Goal: Task Accomplishment & Management: Manage account settings

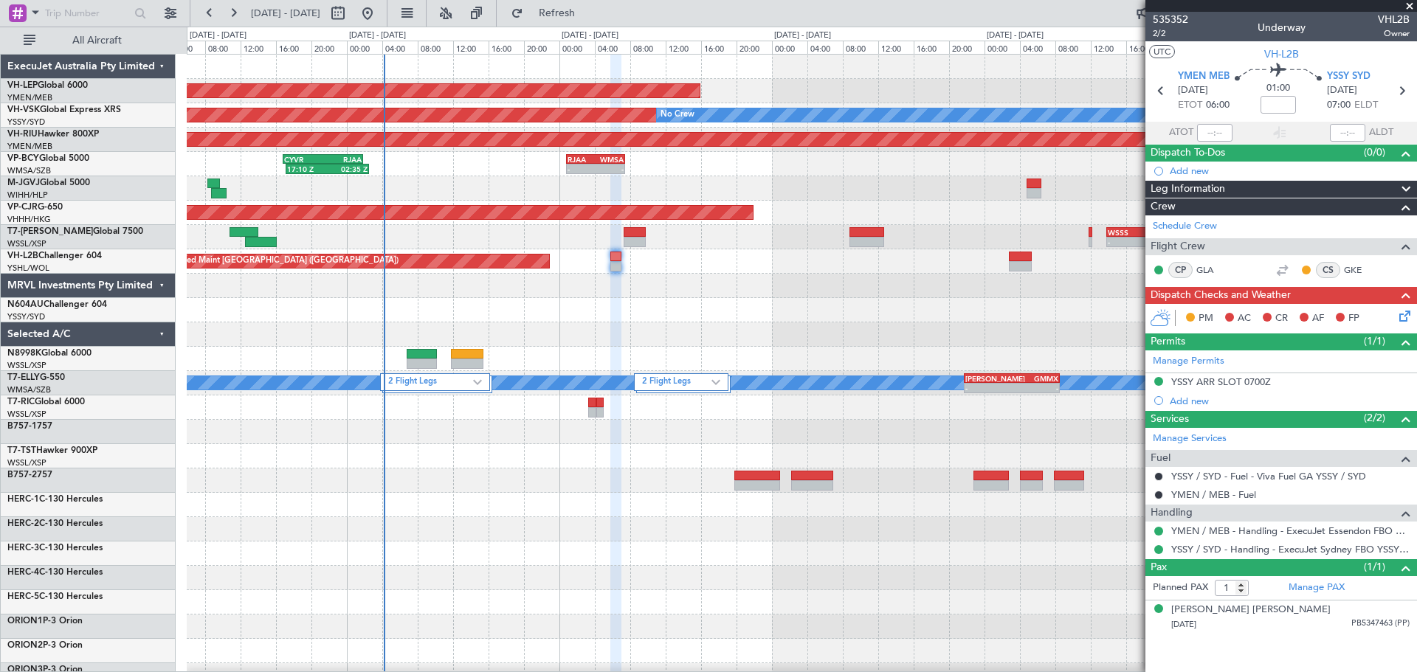
click at [352, 358] on div "Unplanned Maint Wichita (Wichita Mid-continent) Unplanned Maint Sydney ([PERSON…" at bounding box center [801, 481] width 1229 height 852
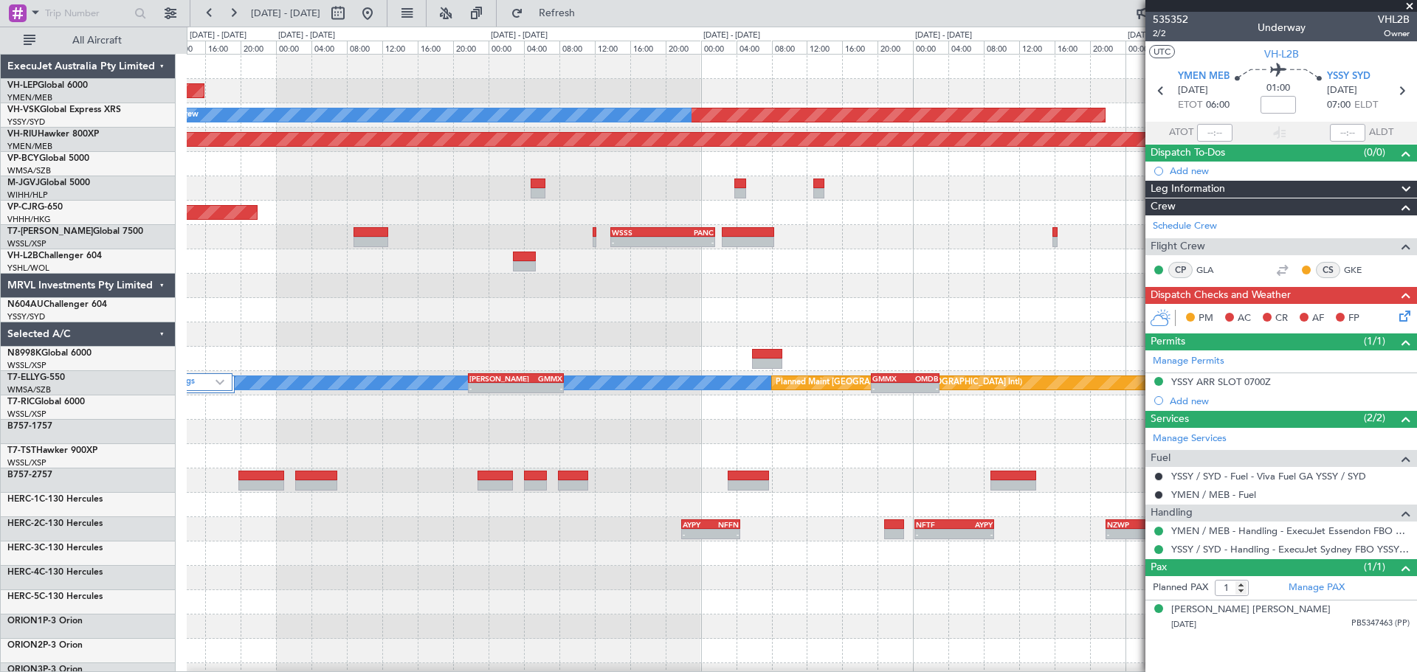
click at [57, 390] on div "Unplanned Maint Wichita (Wichita Mid-continent) Unplanned Maint Sydney ([PERSON…" at bounding box center [708, 350] width 1417 height 646
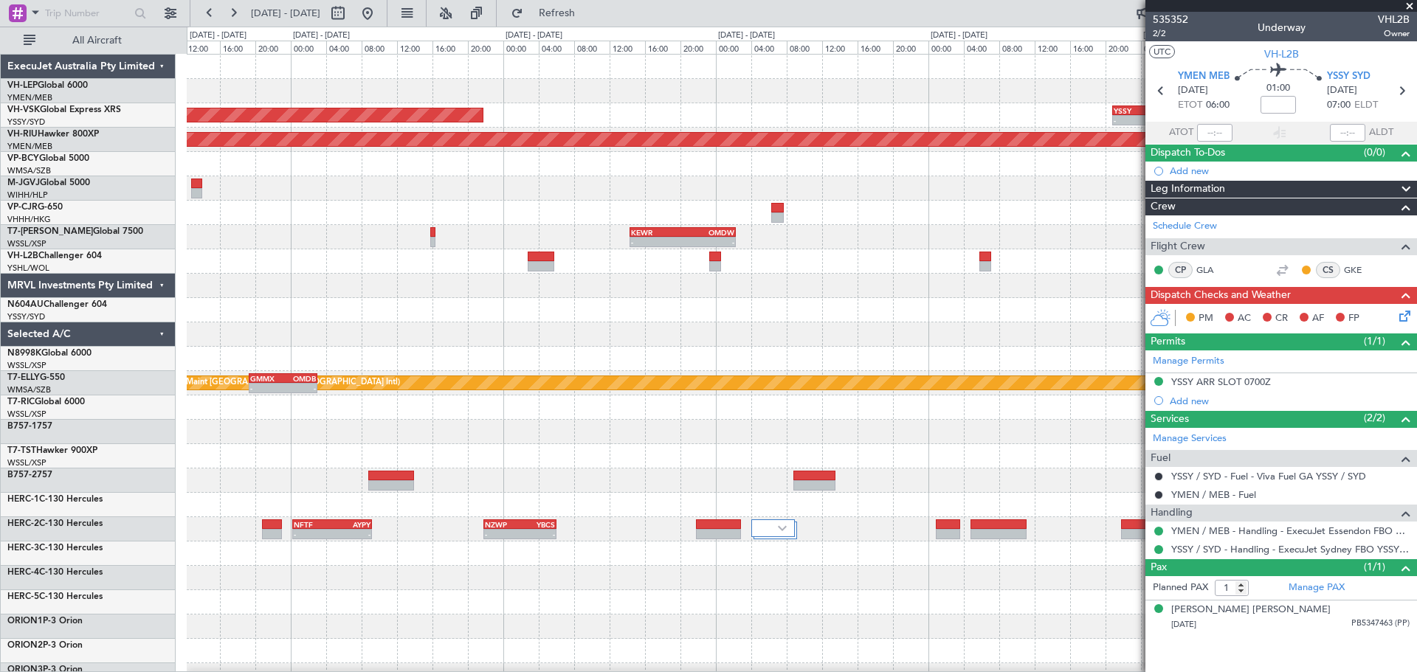
click at [166, 392] on div "Unplanned Maint Sydney ([PERSON_NAME] Intl) - - YSSY 20:50 Z PHNL 06:05 Z No Cr…" at bounding box center [708, 350] width 1417 height 646
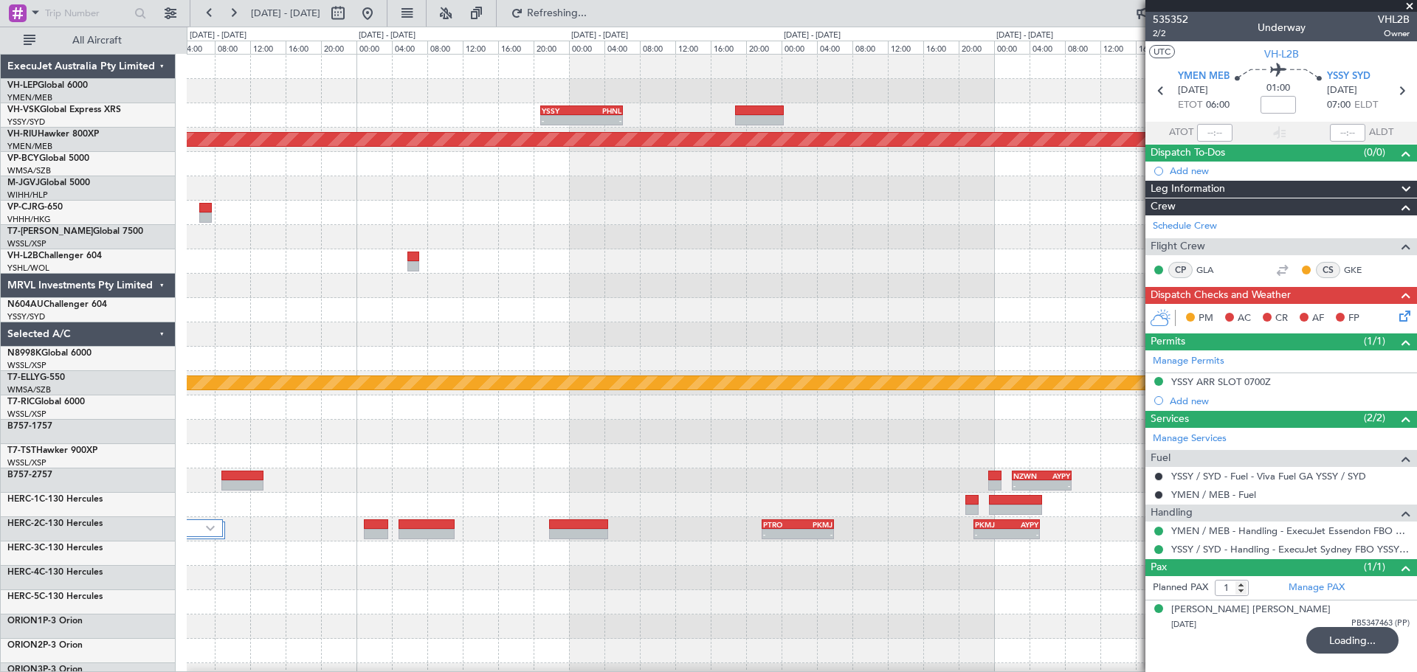
click at [723, 318] on div at bounding box center [801, 310] width 1229 height 24
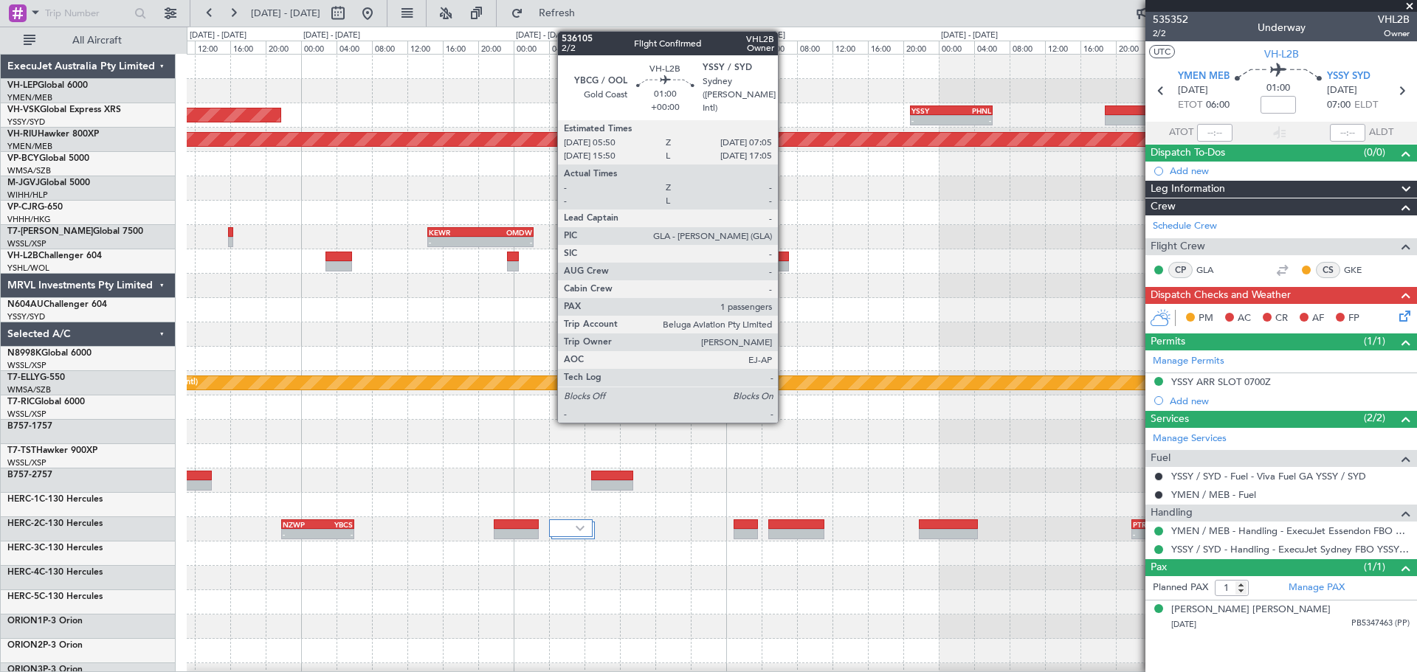
click at [784, 262] on div at bounding box center [782, 266] width 11 height 10
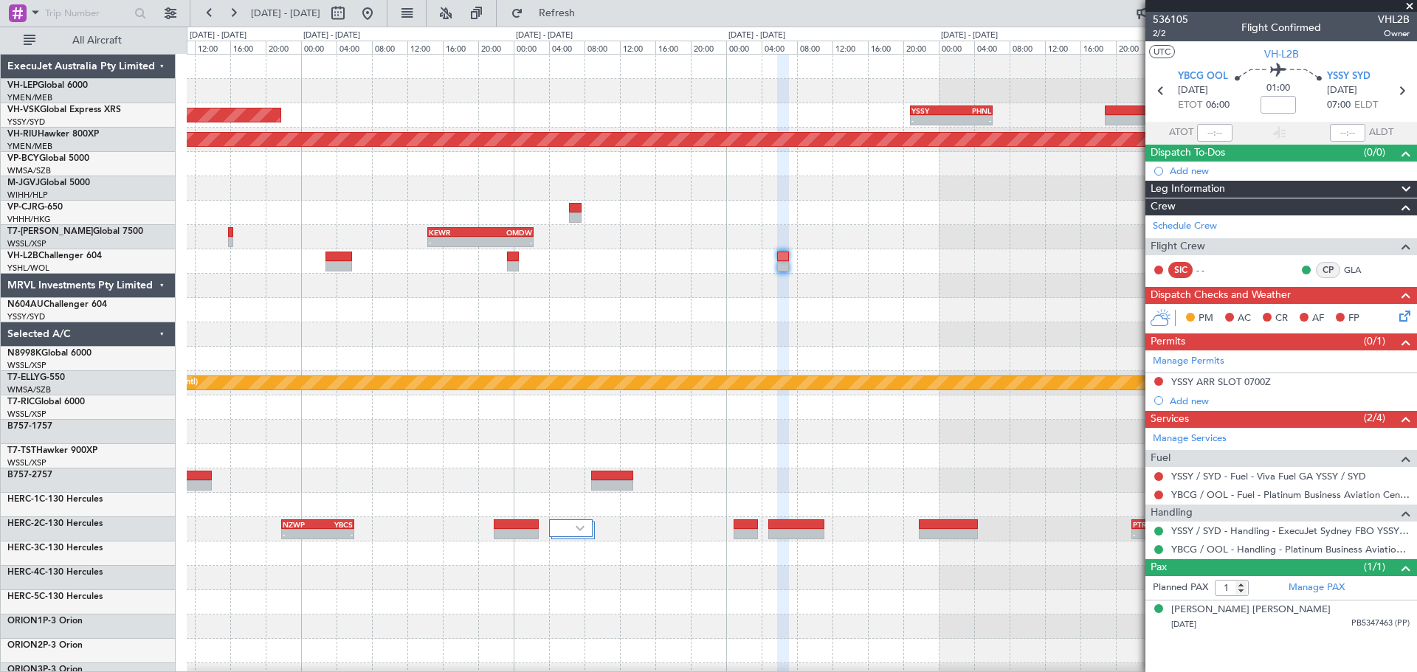
click at [1410, 4] on span at bounding box center [1409, 6] width 15 height 13
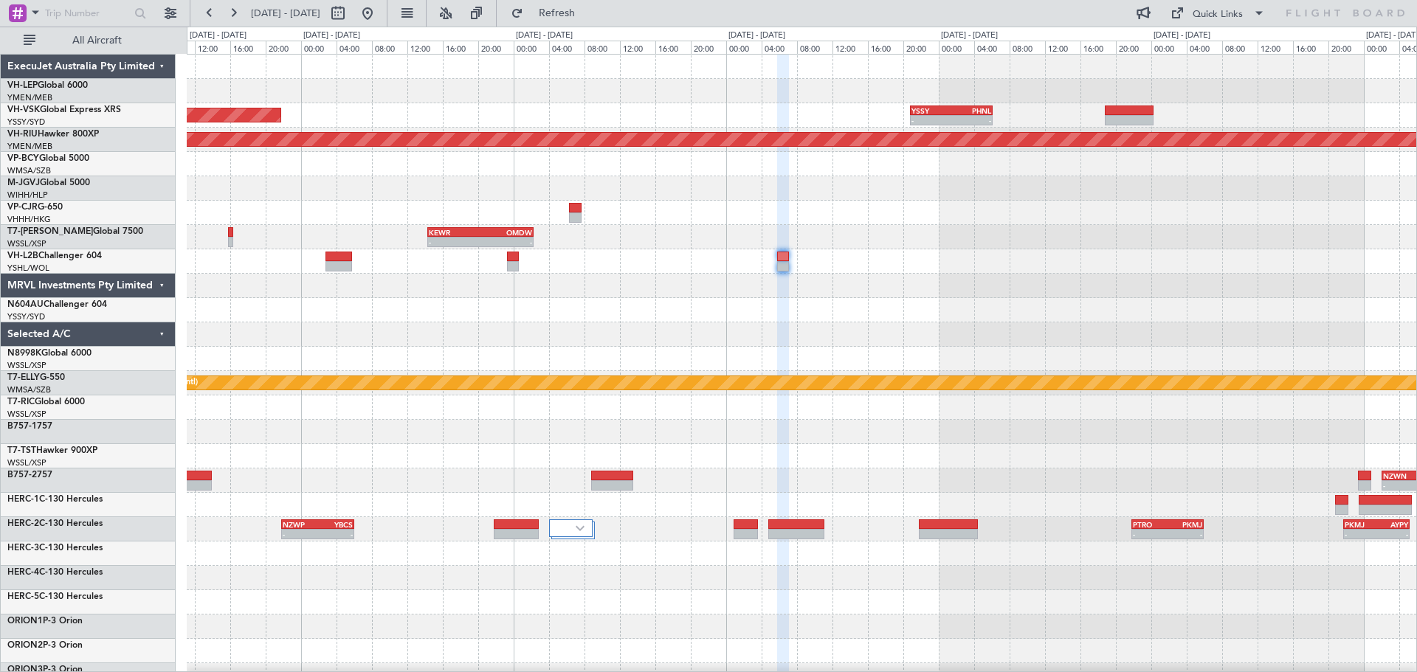
type input "0"
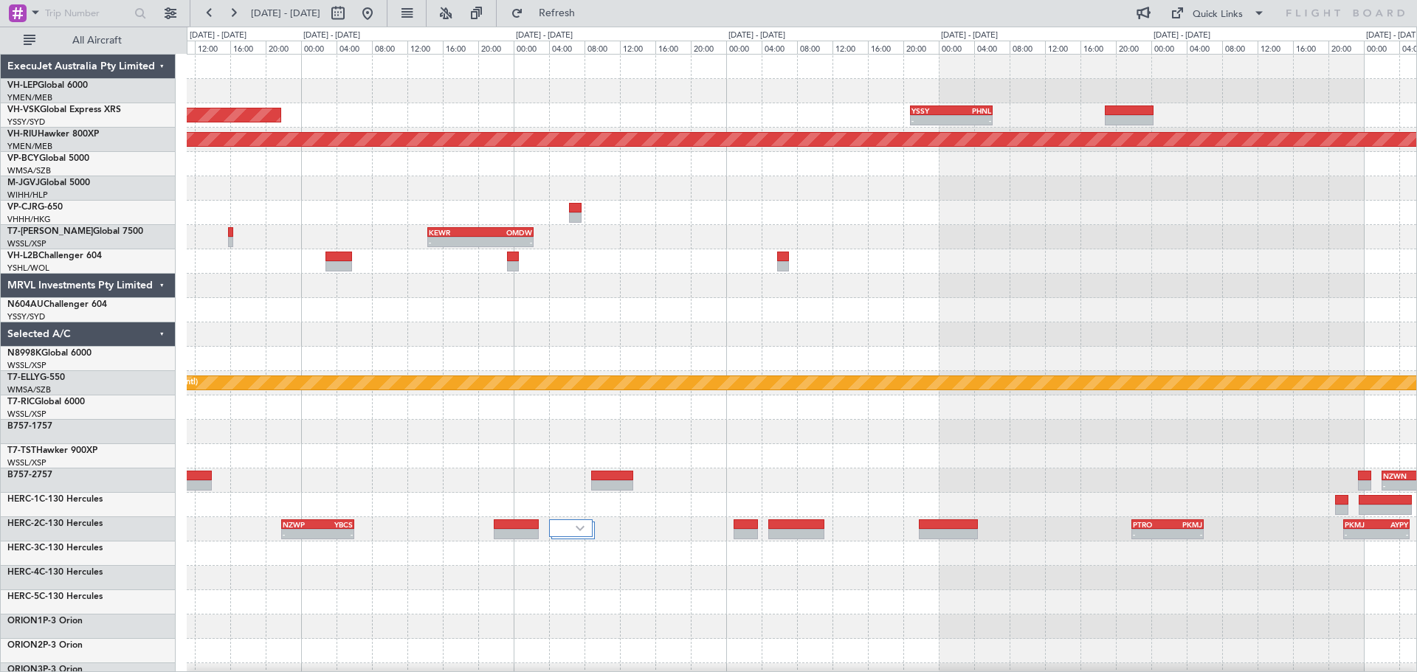
click at [818, 333] on div at bounding box center [801, 334] width 1229 height 24
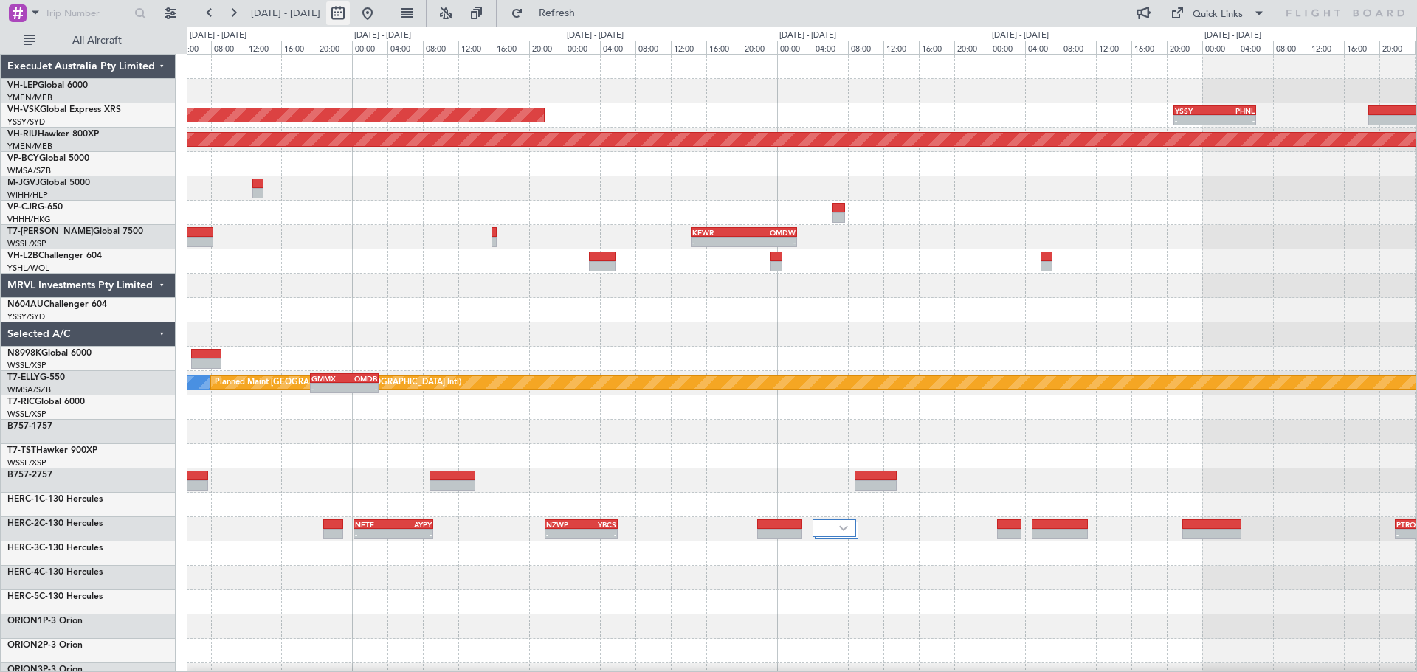
click at [350, 10] on button at bounding box center [338, 13] width 24 height 24
select select "9"
select select "2025"
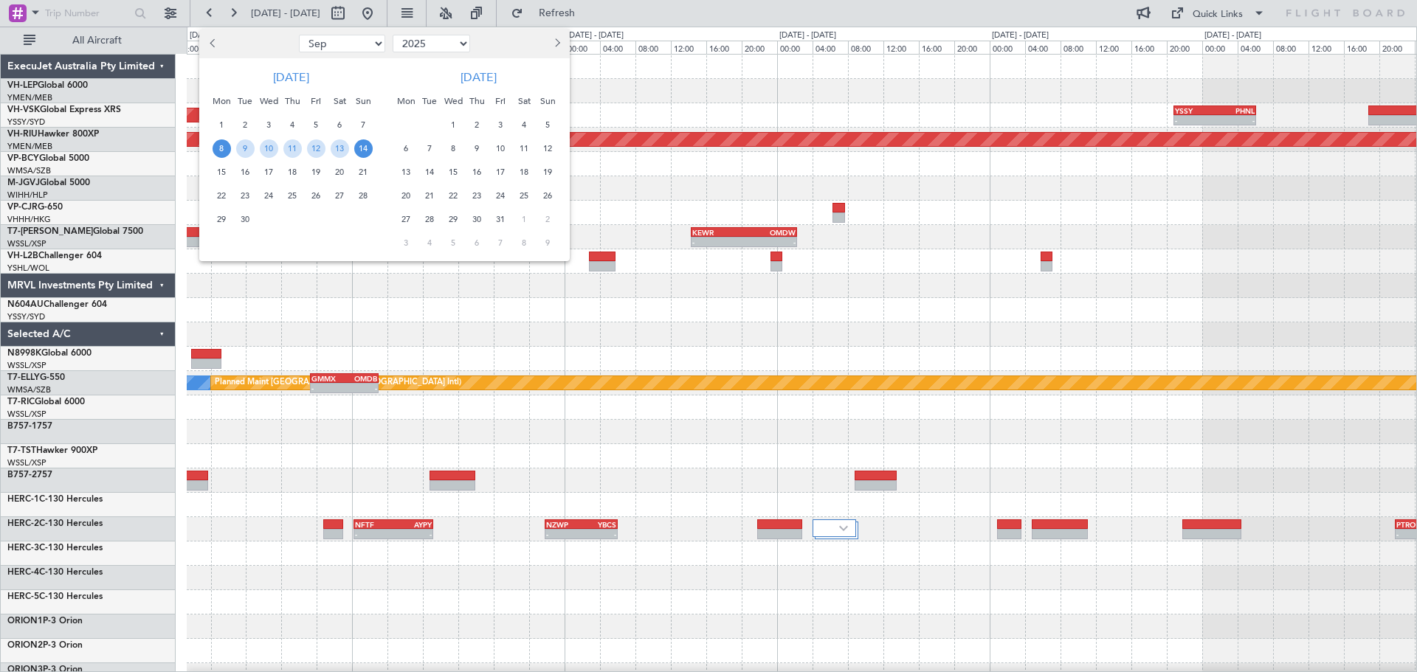
click at [220, 47] on button "Previous month" at bounding box center [213, 44] width 16 height 24
select select "7"
click at [267, 196] on span "23" at bounding box center [269, 196] width 18 height 18
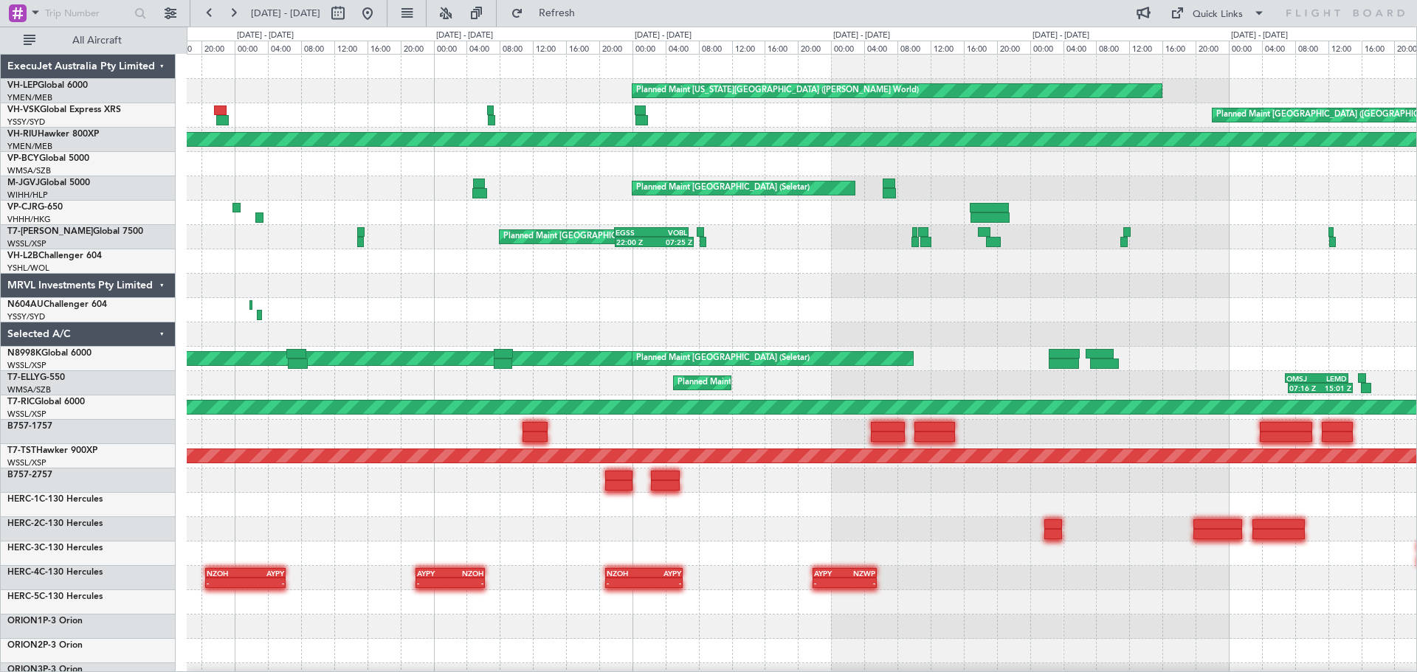
click at [658, 333] on div "Planned Maint [US_STATE][GEOGRAPHIC_DATA] ([PERSON_NAME] World) Planned Maint […" at bounding box center [801, 457] width 1229 height 804
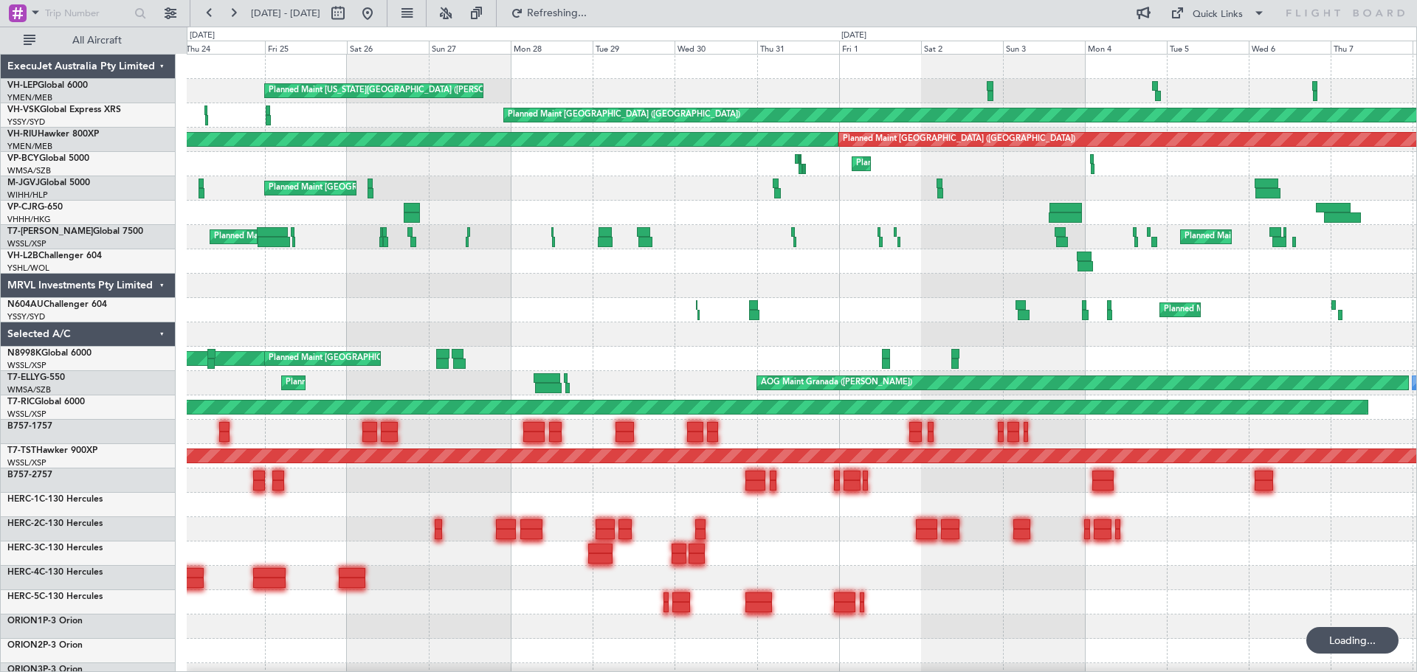
click at [494, 365] on div "Planned Maint [US_STATE][GEOGRAPHIC_DATA] ([PERSON_NAME] World) [PERSON_NAME] […" at bounding box center [801, 481] width 1229 height 852
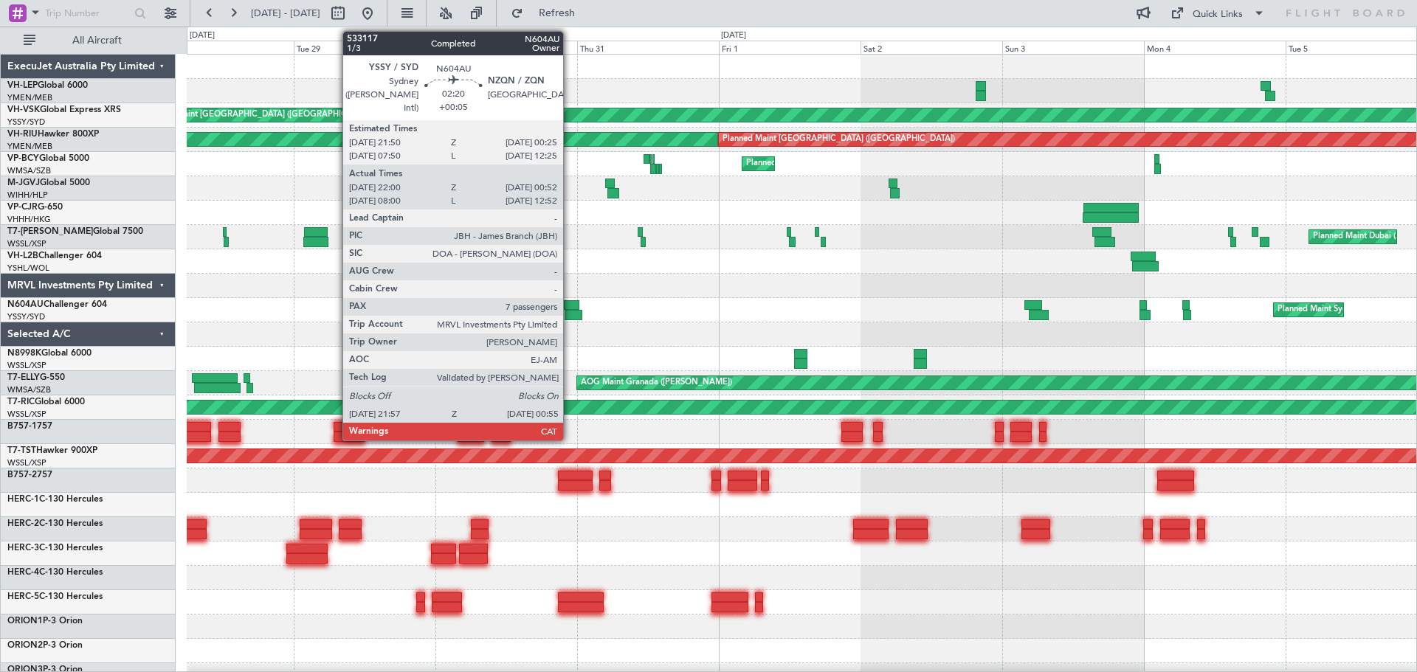
click at [570, 305] on div at bounding box center [571, 305] width 15 height 10
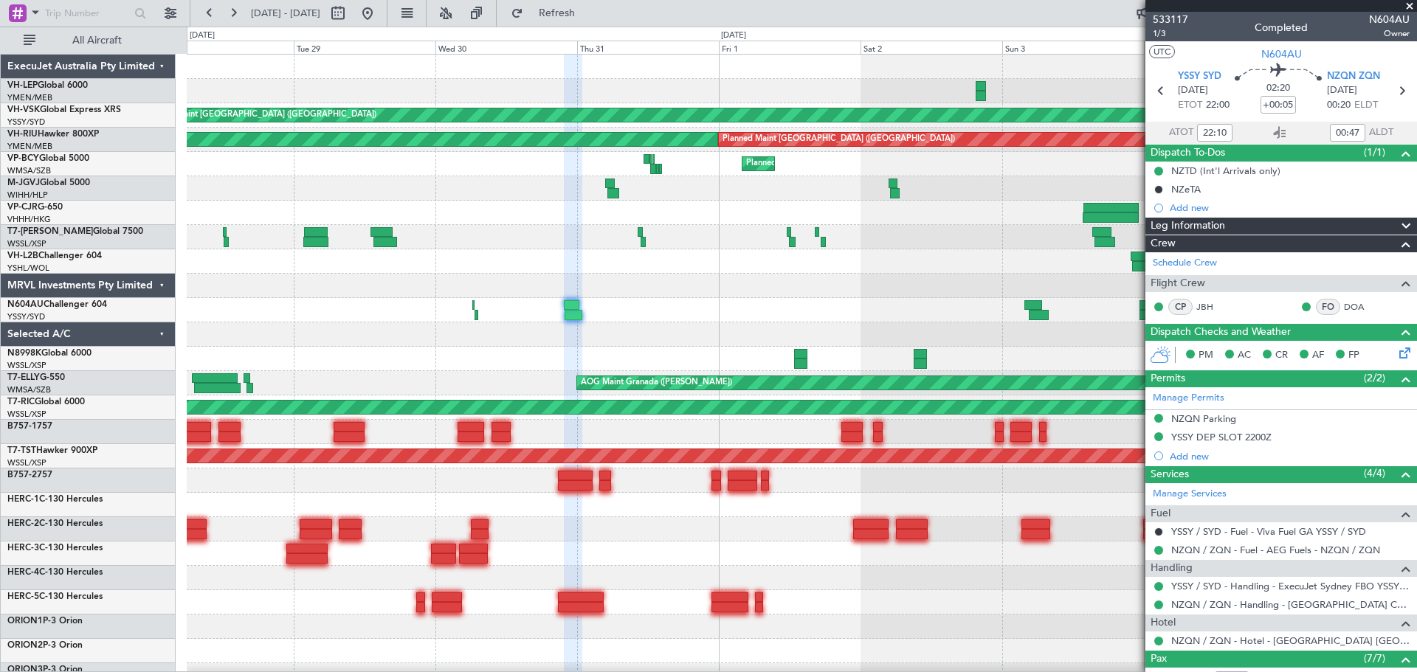
click at [980, 297] on div "Planned Maint [US_STATE][GEOGRAPHIC_DATA] ([PERSON_NAME] World) Planned Maint […" at bounding box center [801, 481] width 1229 height 852
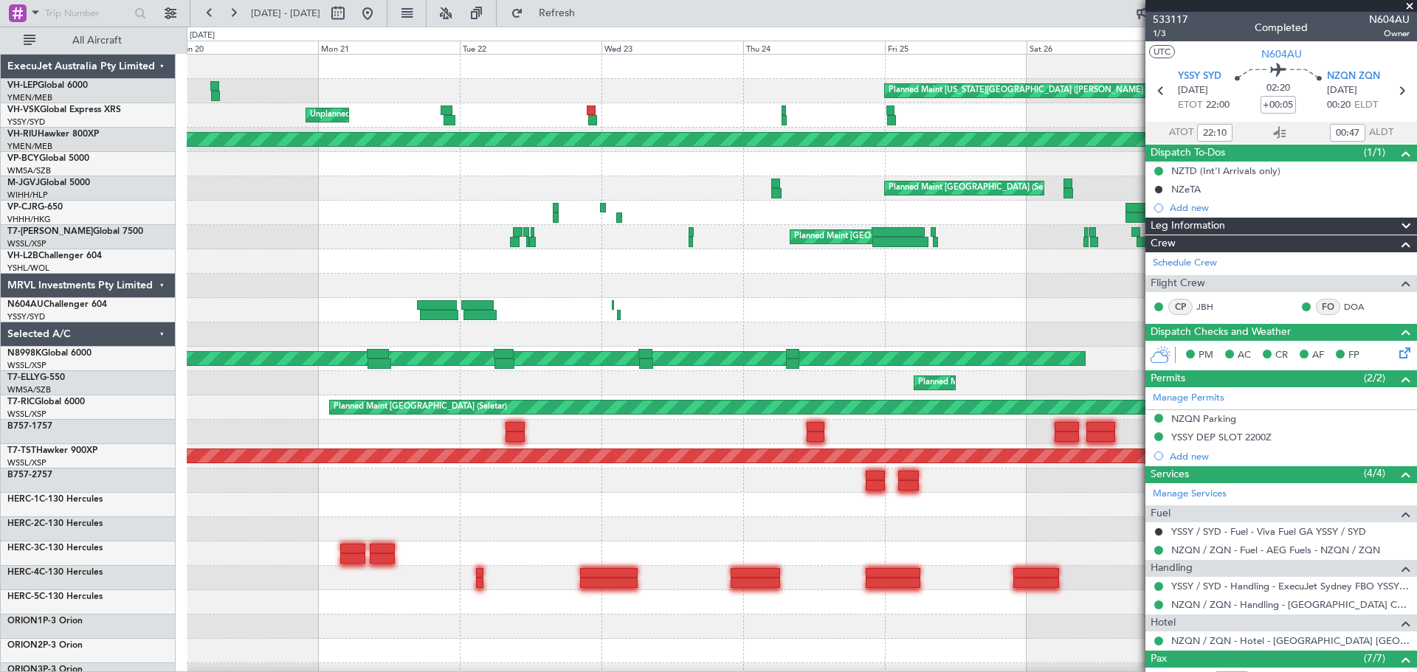
click at [936, 294] on div "Planned Maint [US_STATE][GEOGRAPHIC_DATA] ([PERSON_NAME] World) Planned Maint […" at bounding box center [801, 481] width 1229 height 852
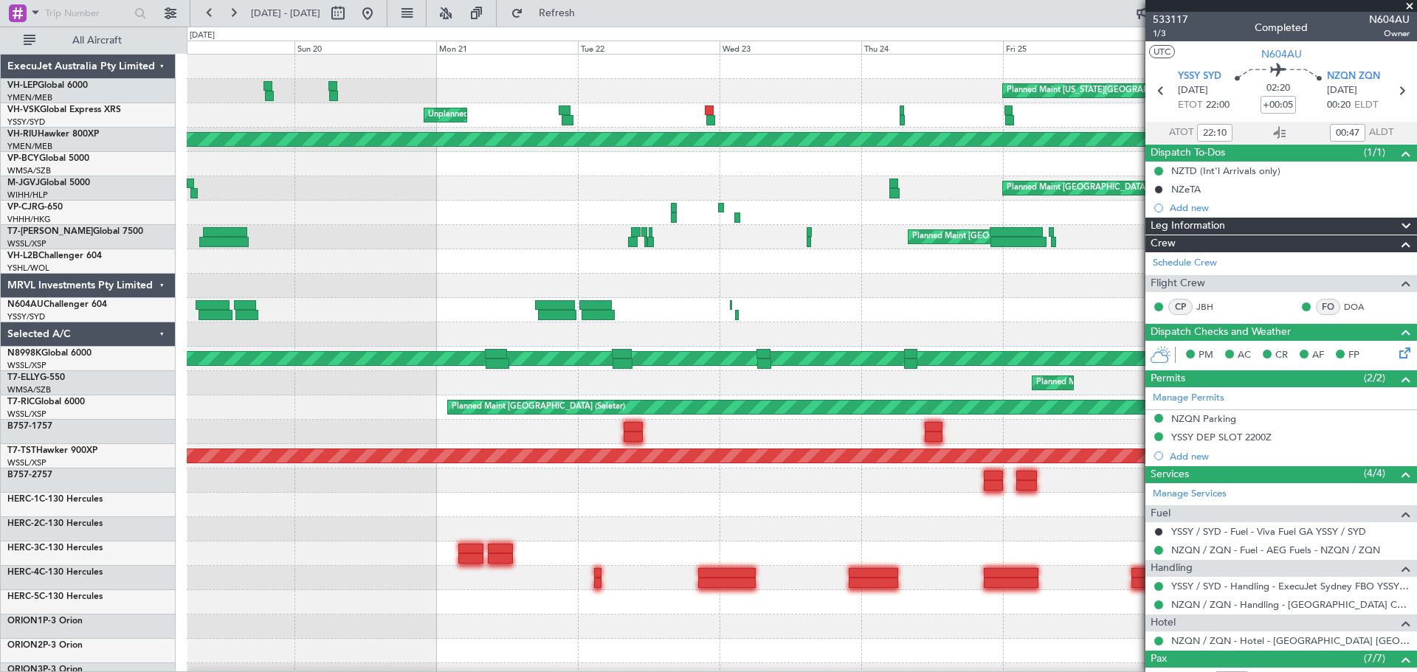
click at [979, 244] on div "Planned Maint [GEOGRAPHIC_DATA] ([GEOGRAPHIC_DATA])" at bounding box center [801, 237] width 1229 height 24
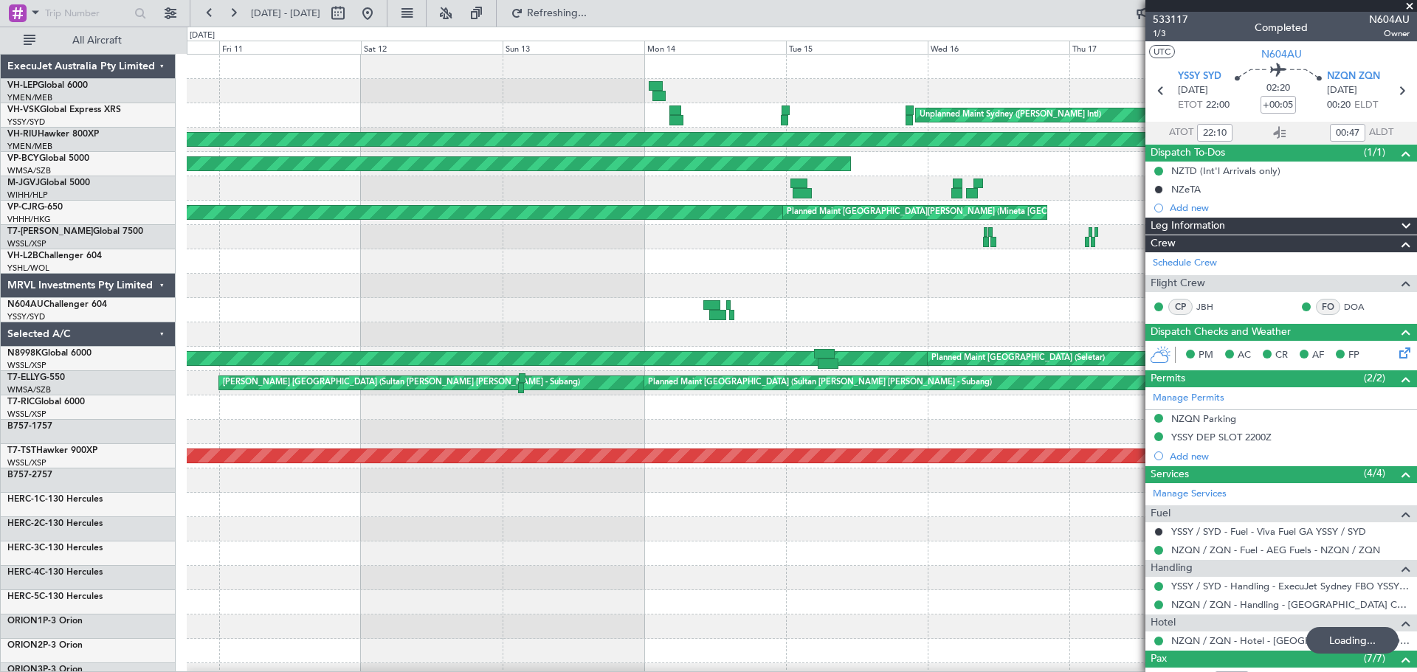
click at [897, 251] on div "Unplanned Maint Sydney ([PERSON_NAME] Intl) Unplanned Maint Sydney ([PERSON_NAM…" at bounding box center [801, 457] width 1229 height 804
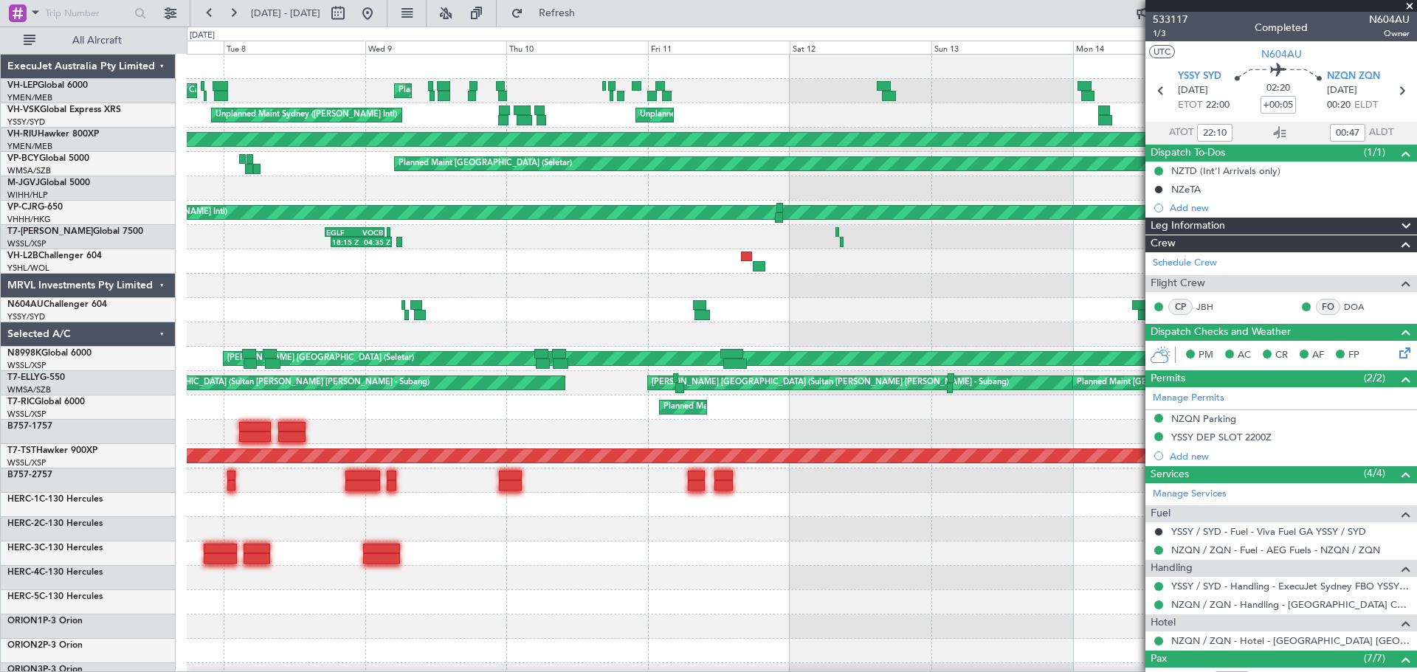
click at [275, 190] on div "Planned Maint [US_STATE][GEOGRAPHIC_DATA] ([PERSON_NAME] World) Planned Maint C…" at bounding box center [801, 493] width 1229 height 877
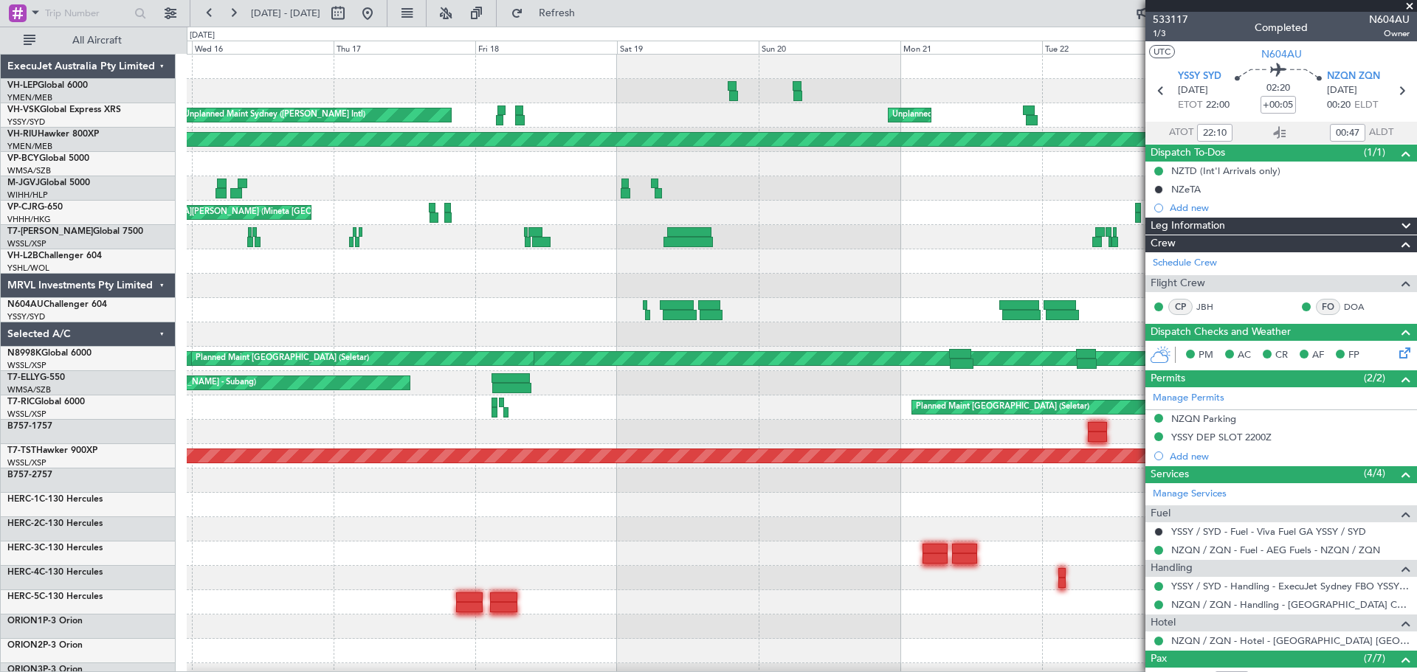
click at [383, 207] on div "Planned Maint [US_STATE][GEOGRAPHIC_DATA] ([PERSON_NAME] World) Unplanned Maint…" at bounding box center [801, 493] width 1229 height 877
click at [298, 188] on div "Planned Maint [US_STATE][GEOGRAPHIC_DATA] ([PERSON_NAME] World) Unplanned Maint…" at bounding box center [801, 493] width 1229 height 877
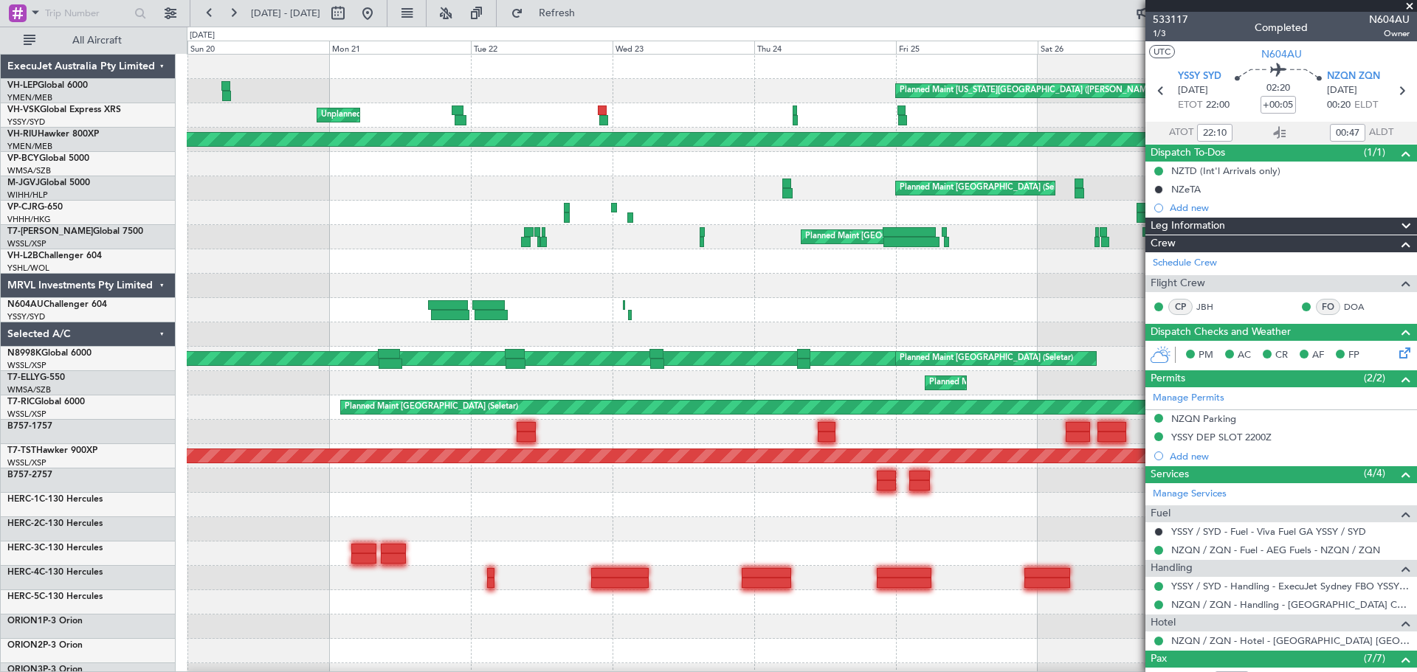
click at [333, 182] on div "Planned Maint [US_STATE][GEOGRAPHIC_DATA] ([PERSON_NAME] World) Unplanned Maint…" at bounding box center [801, 493] width 1229 height 877
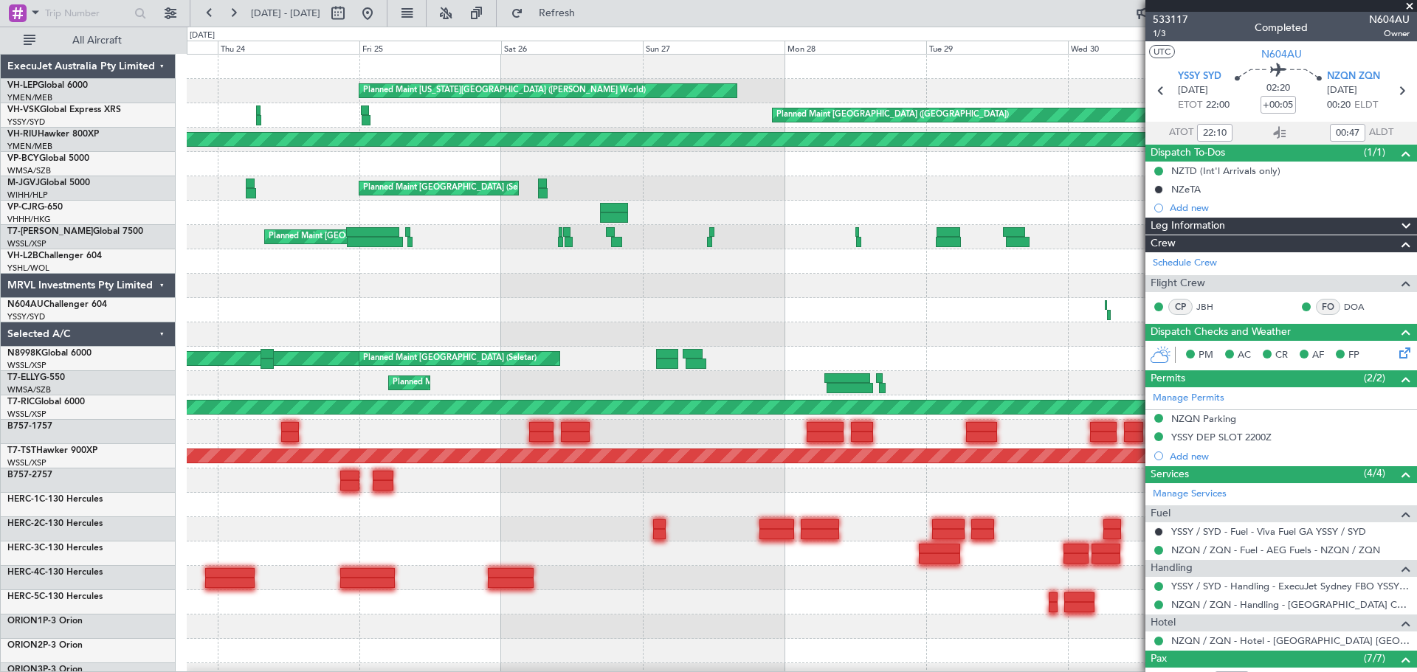
click at [223, 195] on div "Planned Maint [US_STATE][GEOGRAPHIC_DATA] ([PERSON_NAME] World) Planned Maint […" at bounding box center [801, 493] width 1229 height 877
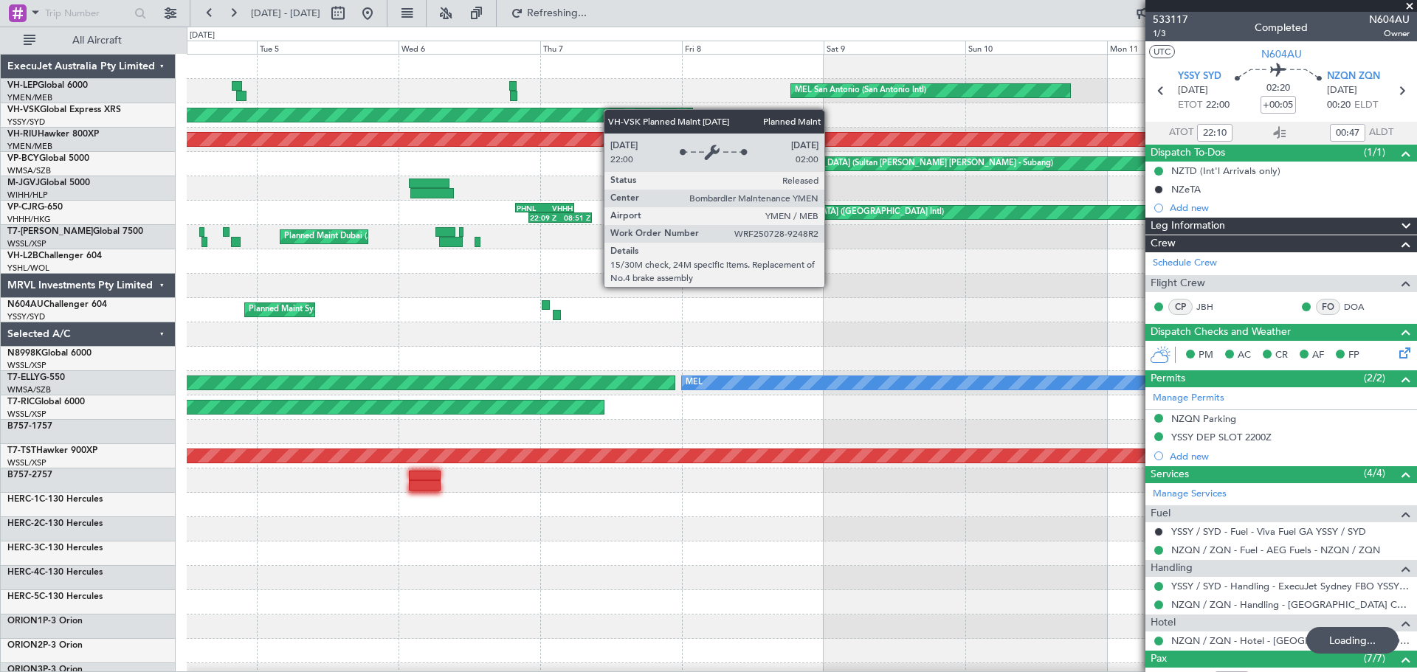
click at [4, 211] on div "[PERSON_NAME] San Antonio (San Antonio Intl) Planned Maint [GEOGRAPHIC_DATA] ([…" at bounding box center [708, 350] width 1417 height 646
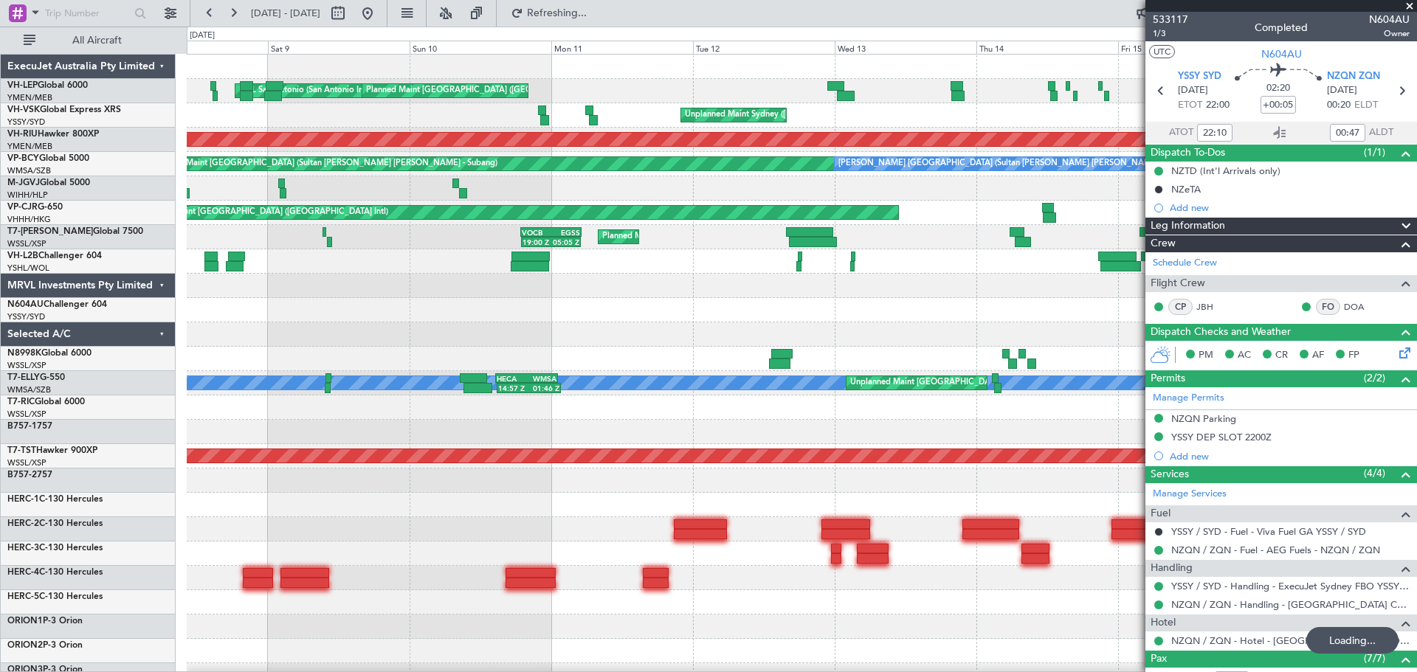
click at [599, 125] on div "Unplanned Maint Sydney ([PERSON_NAME] Intl) Planned Maint [GEOGRAPHIC_DATA] ([G…" at bounding box center [801, 115] width 1229 height 24
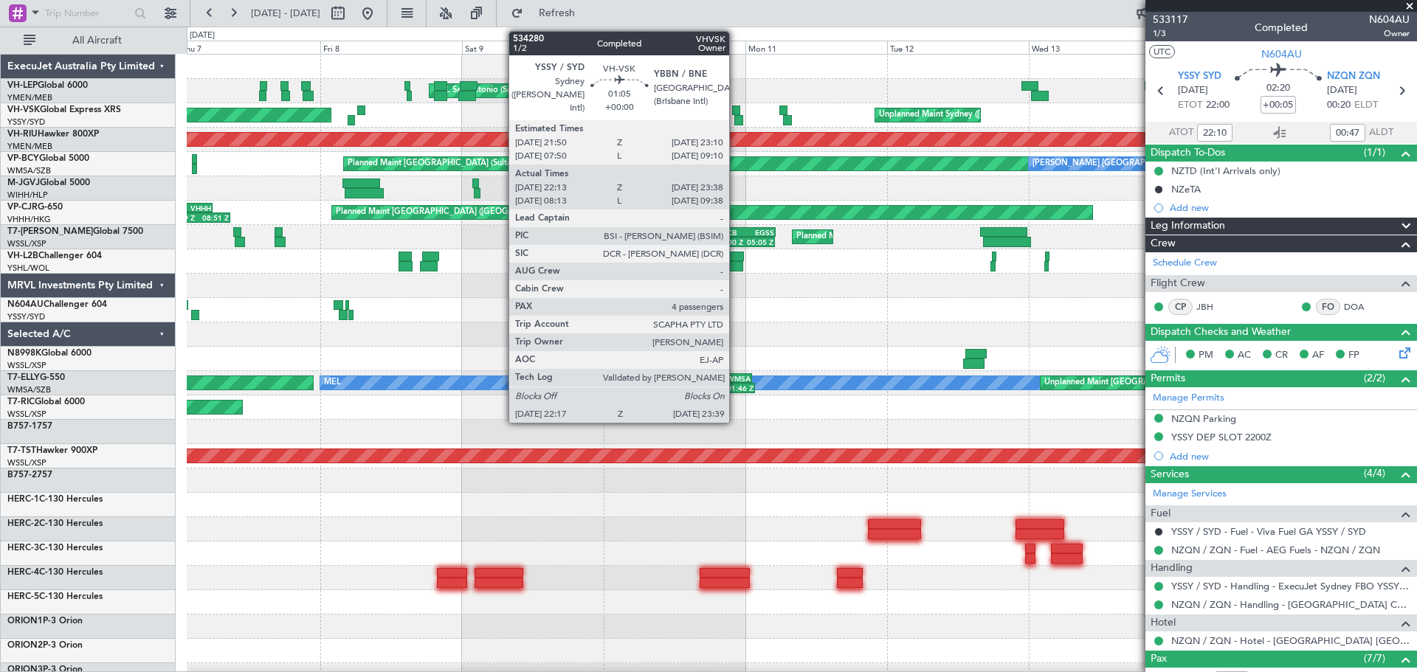
click at [736, 108] on div at bounding box center [736, 111] width 8 height 10
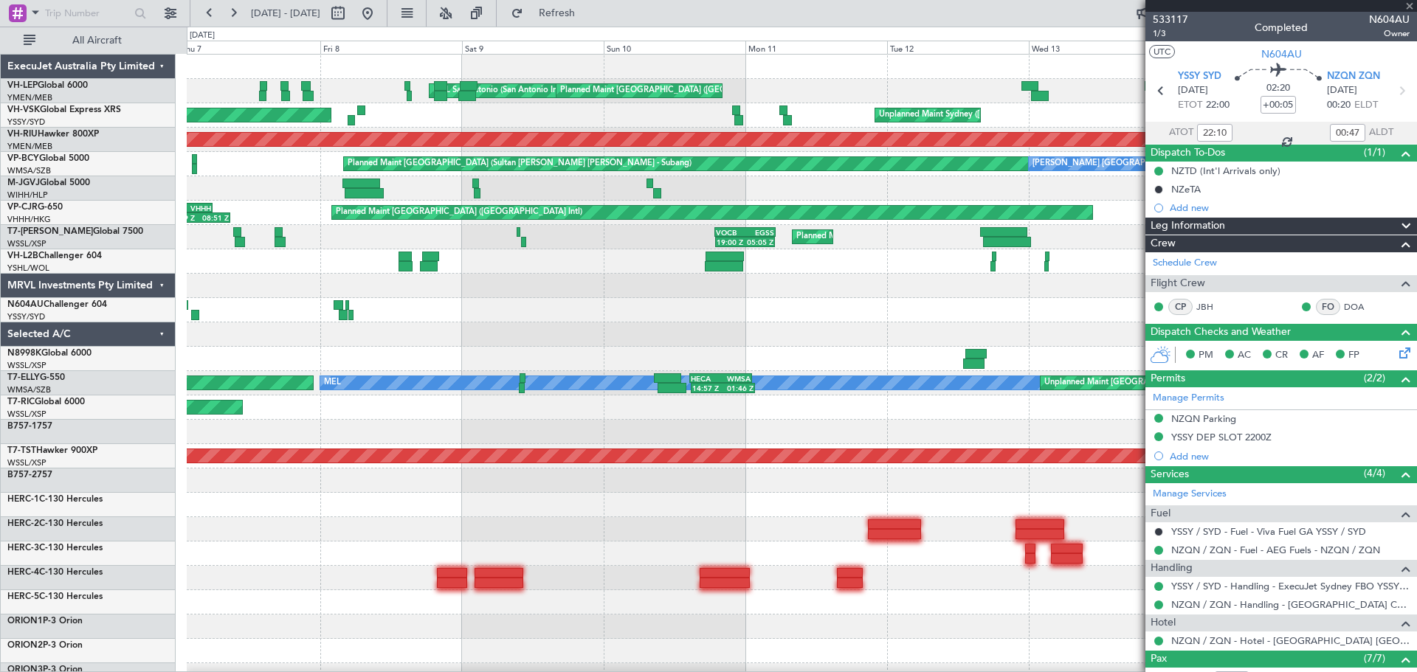
type input "22:23"
type input "23:33"
type input "4"
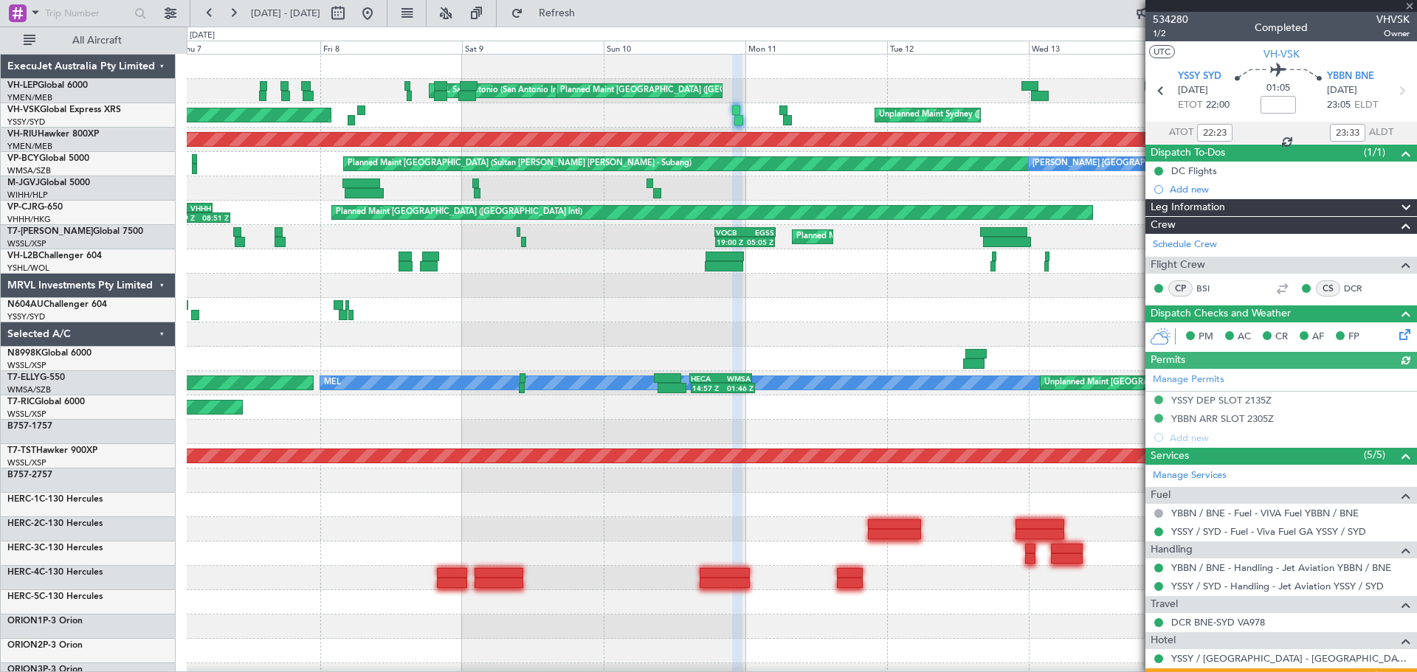
click at [570, 339] on div "[PERSON_NAME] San Antonio (San Antonio Intl) Planned Maint [GEOGRAPHIC_DATA] ([…" at bounding box center [801, 457] width 1229 height 804
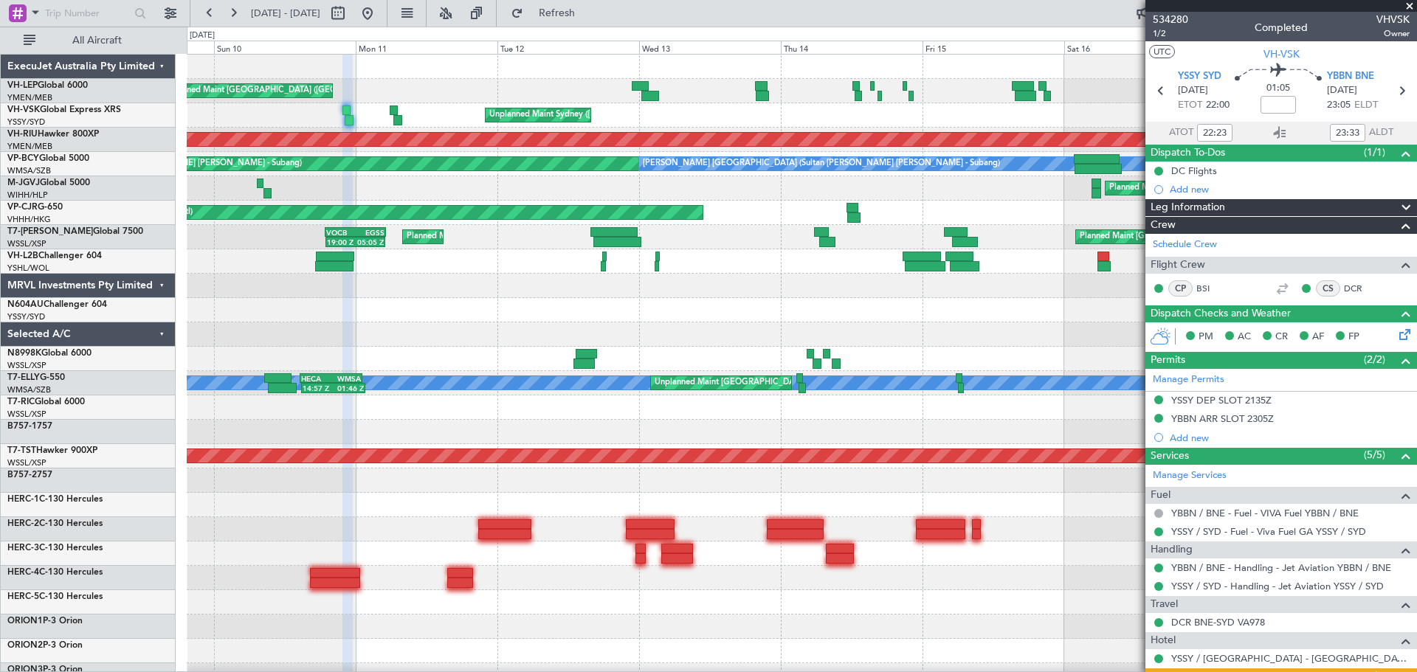
click at [335, 372] on div "[PERSON_NAME] San Antonio (San Antonio Intl) Planned Maint [GEOGRAPHIC_DATA] ([…" at bounding box center [801, 457] width 1229 height 804
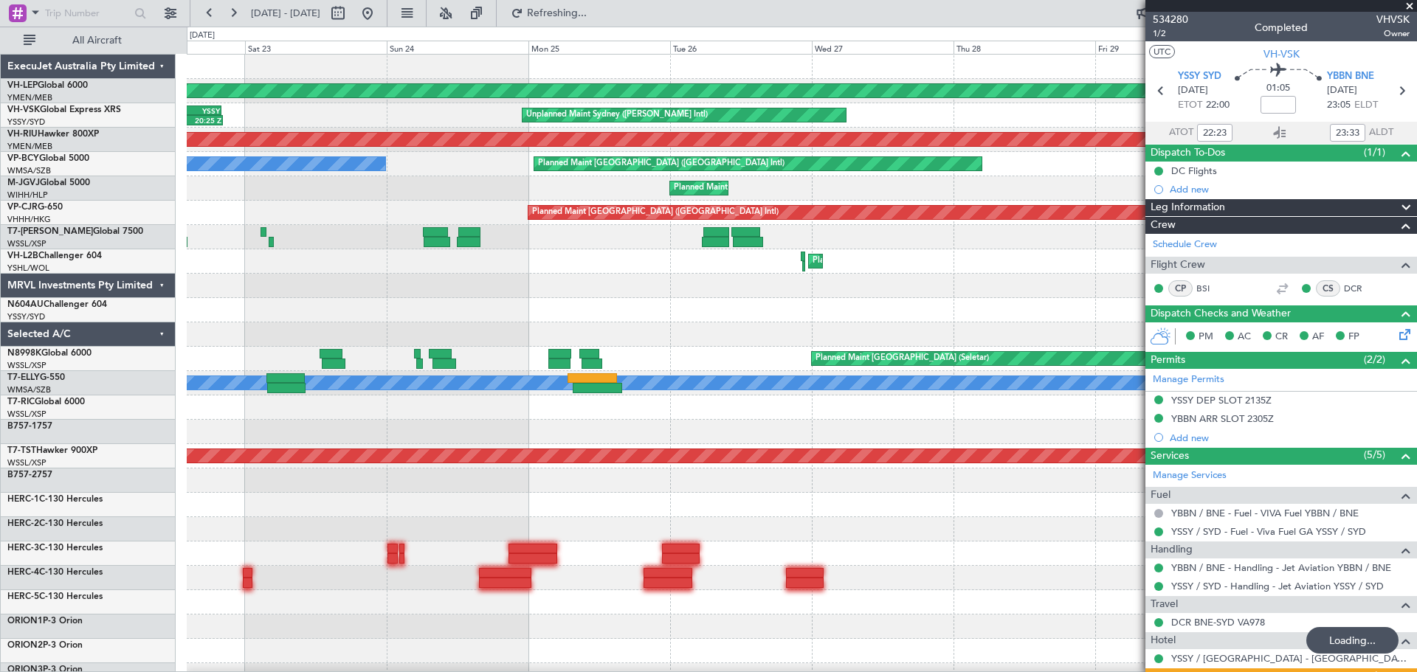
click at [89, 416] on div "Unplanned Maint Wichita (Wichita Mid-continent) Unplanned Maint Wichita (Wichit…" at bounding box center [708, 350] width 1417 height 646
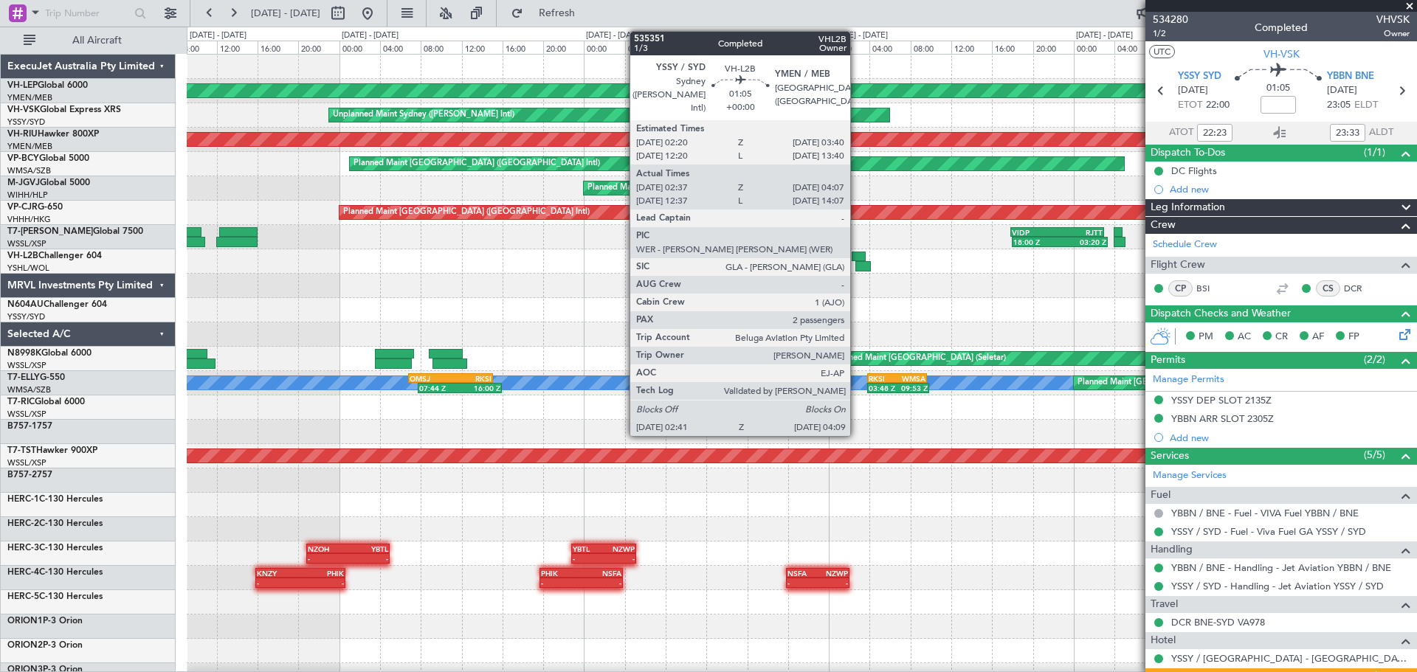
click at [857, 254] on div at bounding box center [859, 257] width 14 height 10
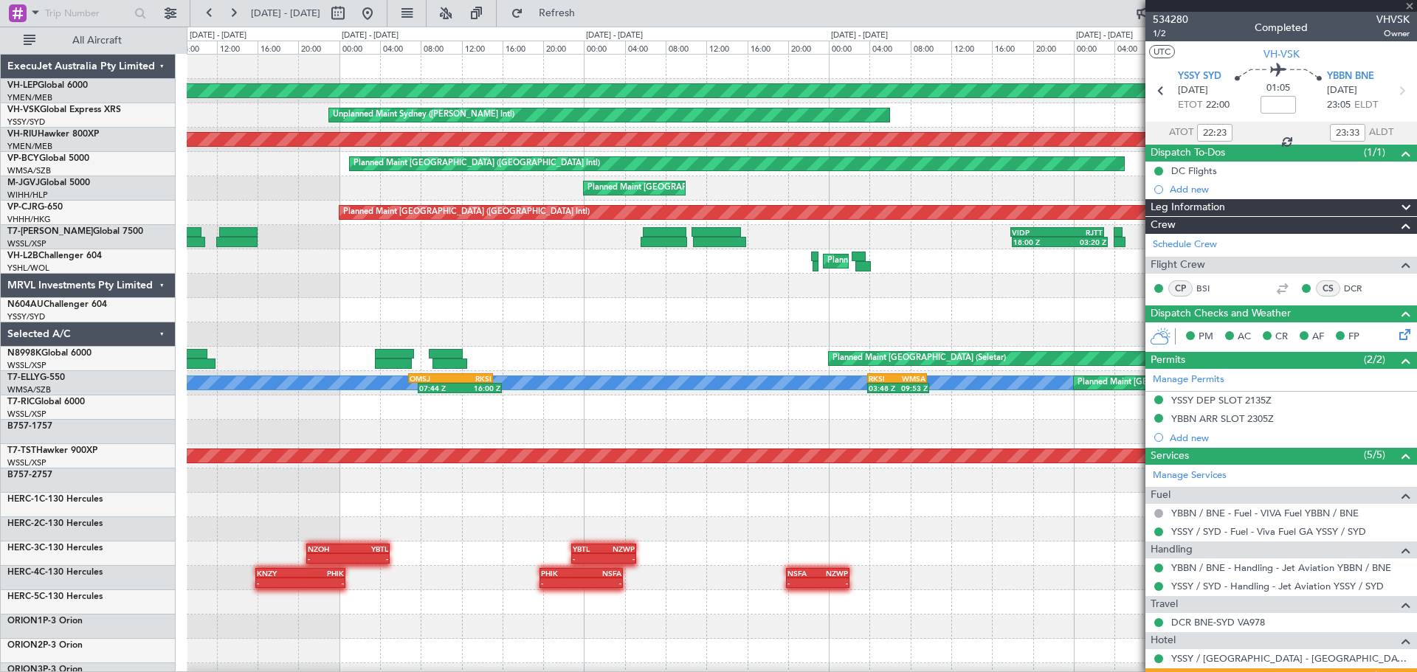
type input "02:47"
type input "04:02"
type input "2"
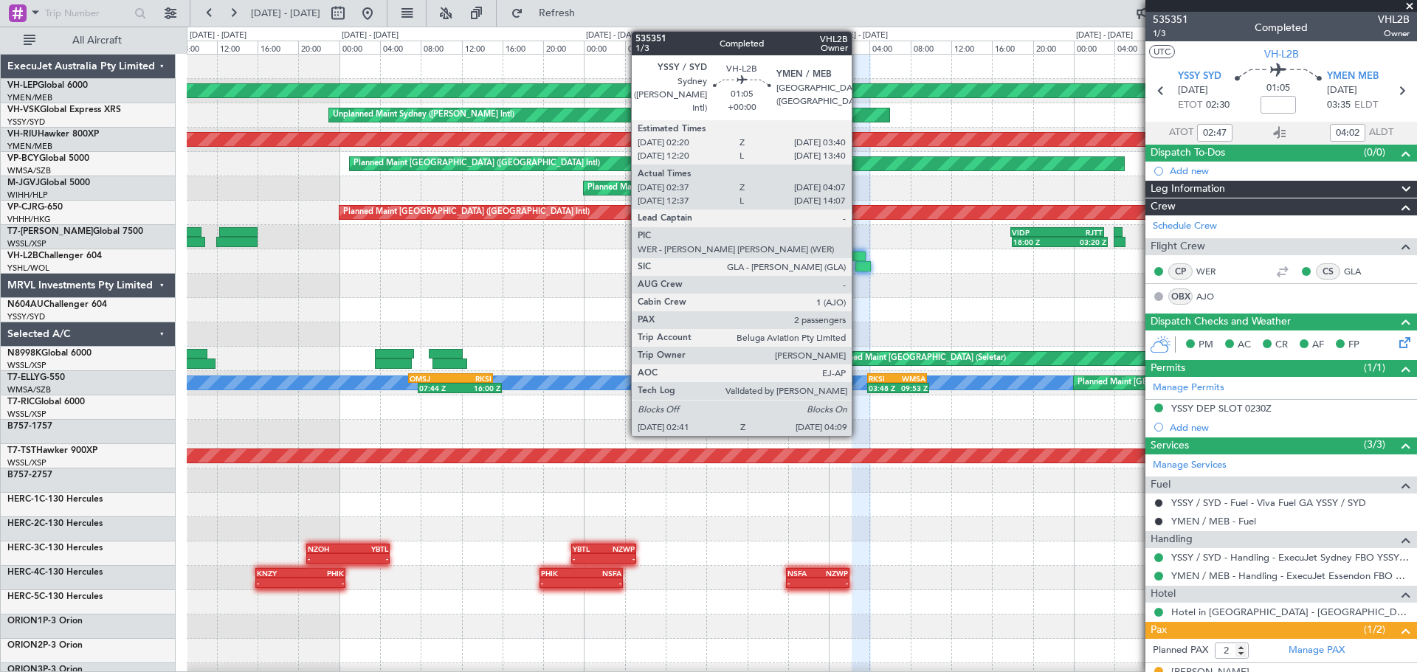
click at [858, 256] on div at bounding box center [859, 257] width 14 height 10
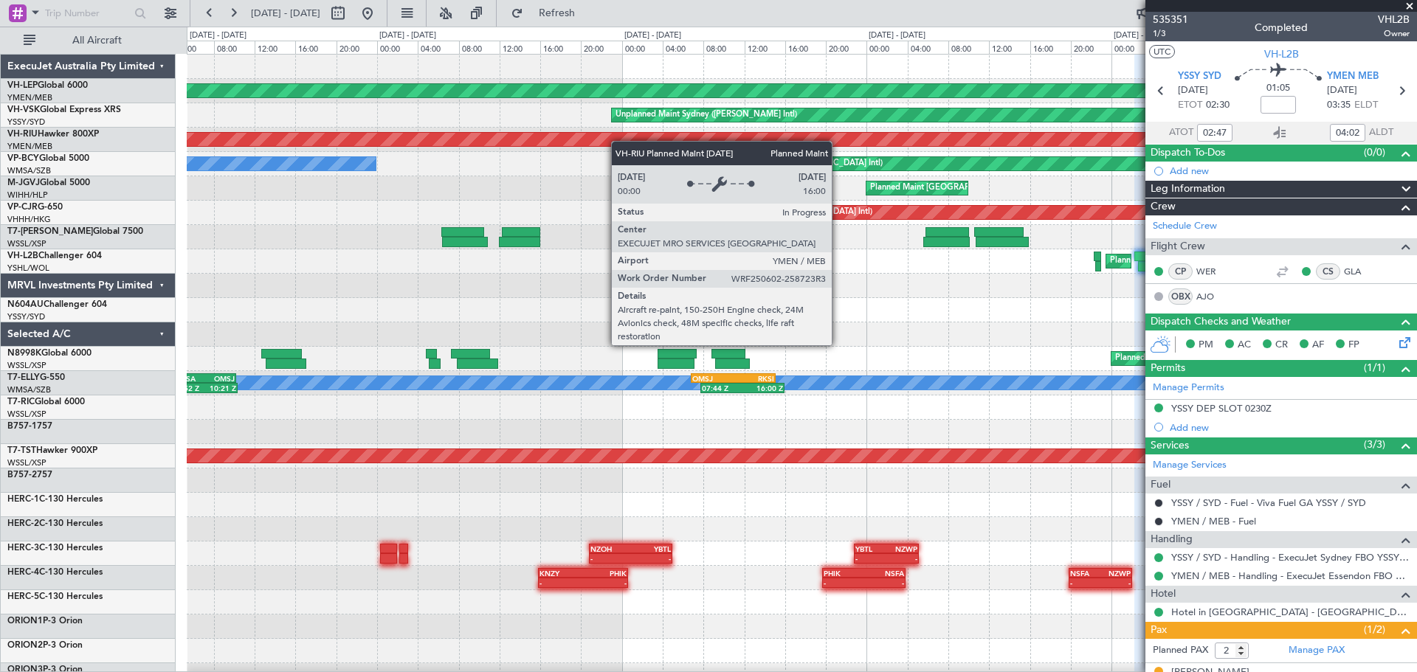
click at [826, 167] on div "Unplanned Maint Wichita (Wichita Mid-continent) Unplanned Maint Sydney ([PERSON…" at bounding box center [801, 457] width 1229 height 804
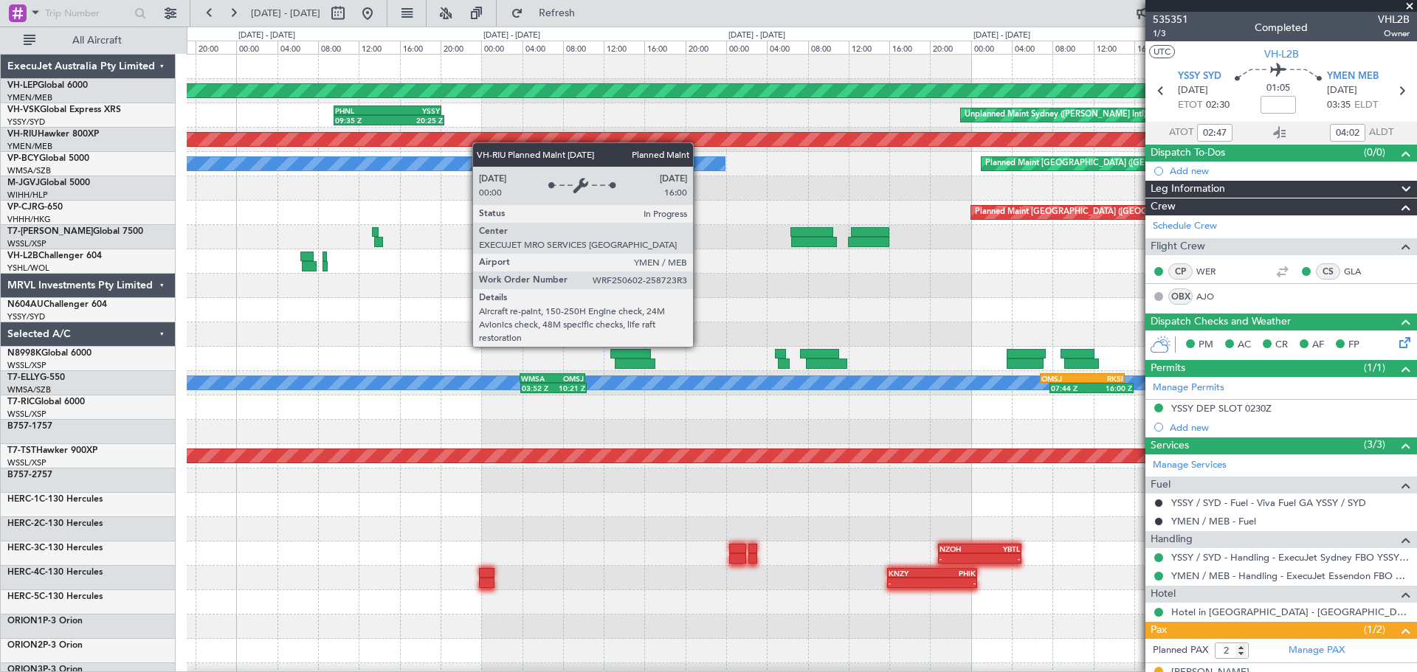
click at [823, 199] on div "Unplanned Maint Wichita (Wichita Mid-continent) Unplanned Maint Sydney ([PERSON…" at bounding box center [801, 457] width 1229 height 804
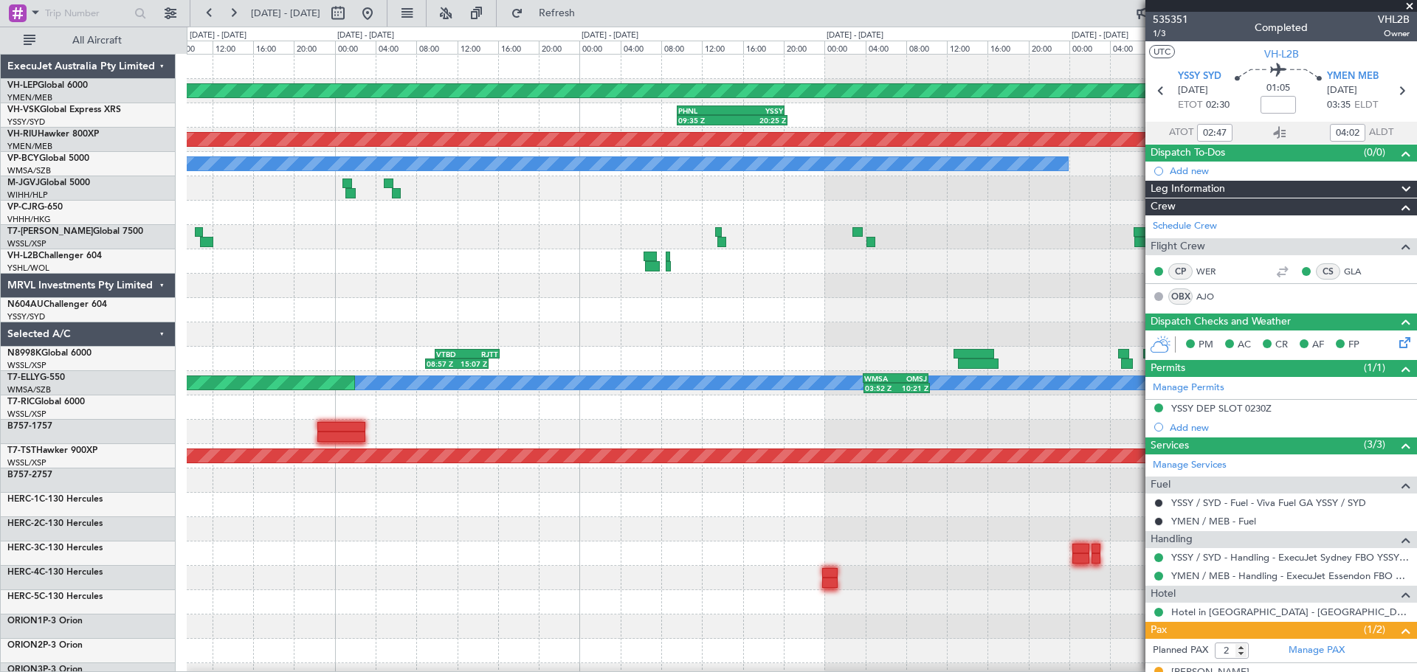
click at [838, 197] on div "Unplanned Maint Wichita (Wichita Mid-continent) Unplanned Maint Sydney ([PERSON…" at bounding box center [801, 457] width 1229 height 804
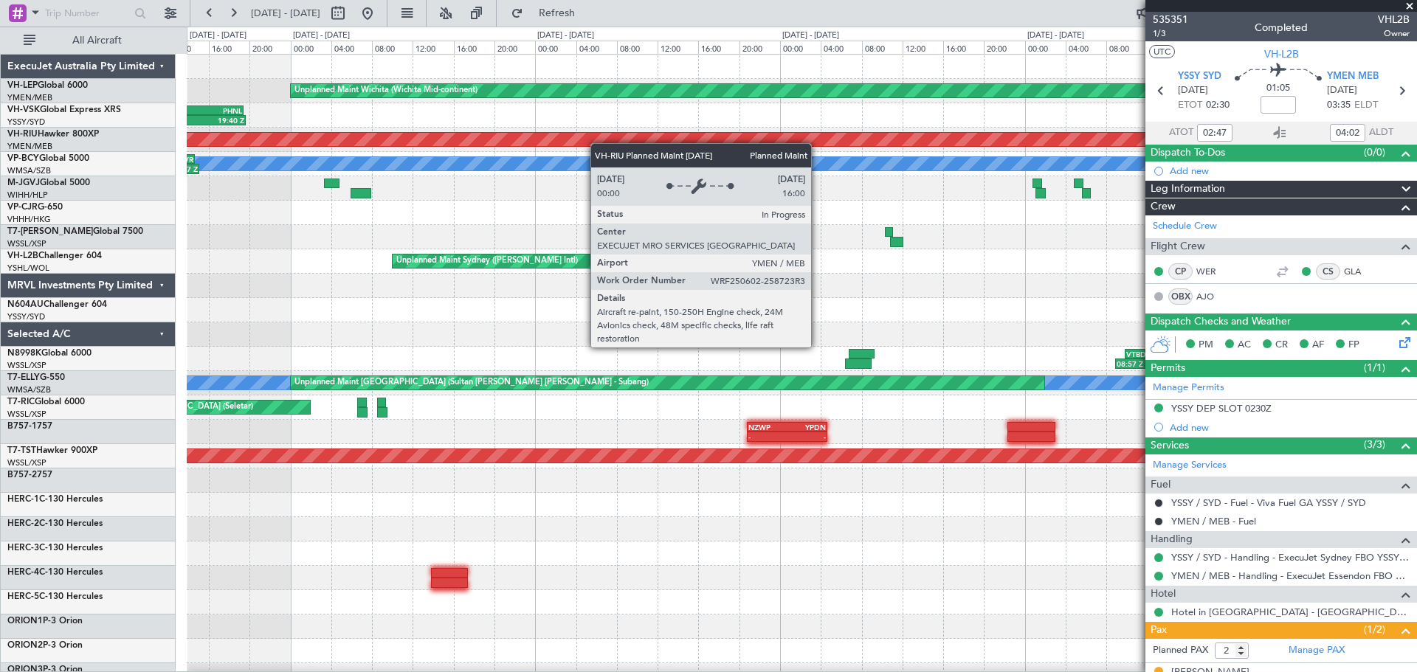
click at [815, 179] on div "Unplanned Maint Wichita (Wichita Mid-continent) PHNL 09:35 Z YSSY 20:05 Z 09:35…" at bounding box center [801, 457] width 1229 height 804
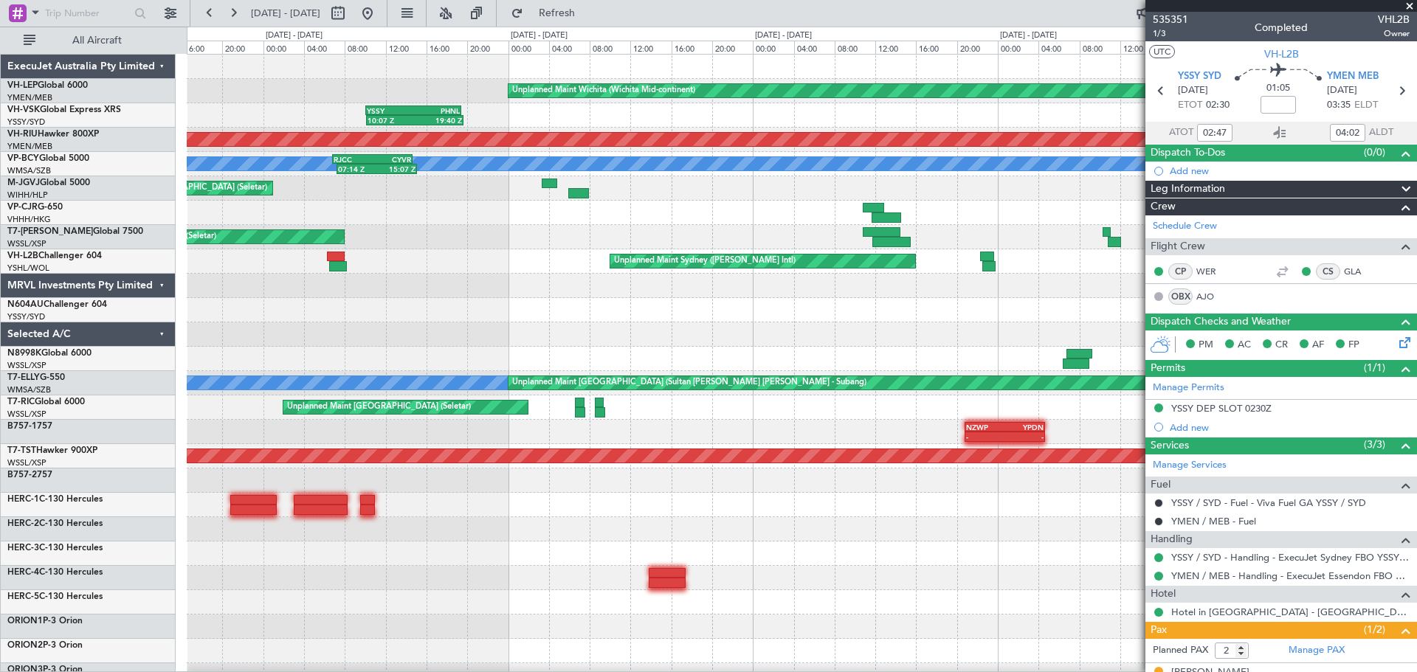
click at [782, 172] on div "Unplanned Maint Wichita (Wichita Mid-continent) 10:07 Z 19:40 Z YSSY 10:05 Z PH…" at bounding box center [801, 457] width 1229 height 804
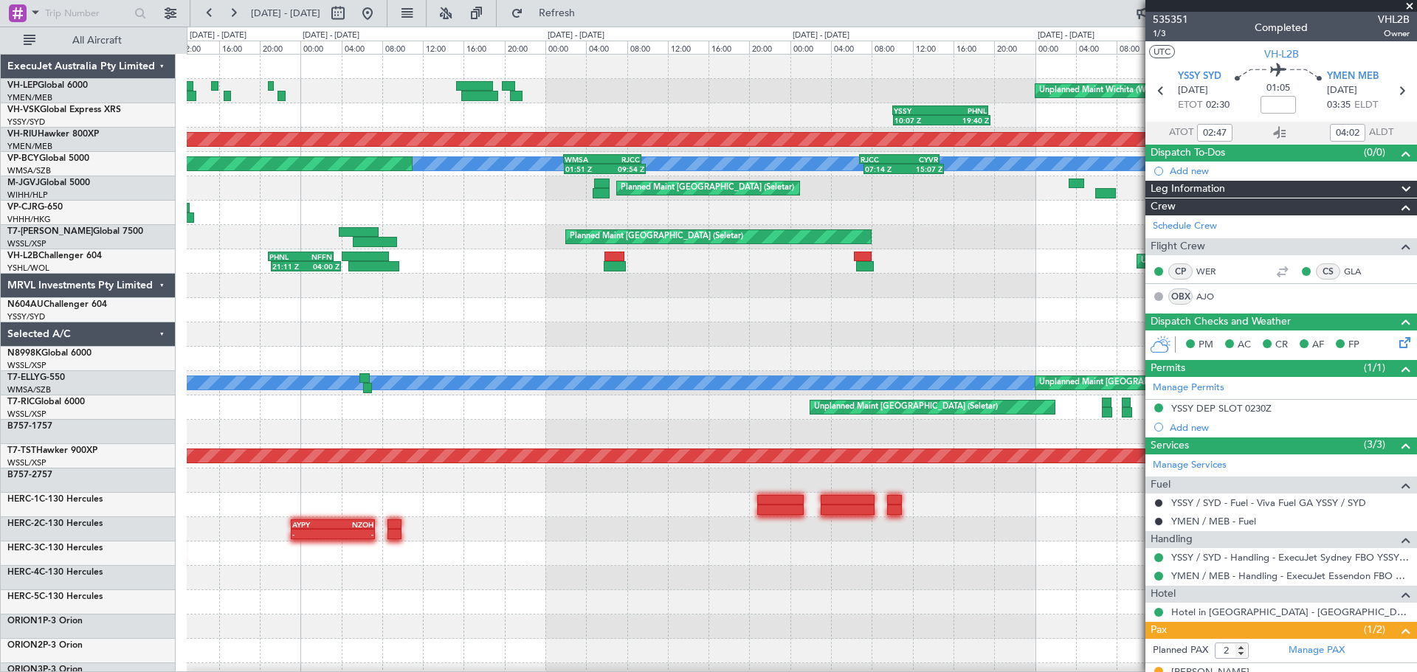
click at [471, 300] on div "Unplanned Maint Wichita (Wichita Mid-continent) 10:07 Z 19:40 Z YSSY 10:05 Z PH…" at bounding box center [801, 457] width 1229 height 804
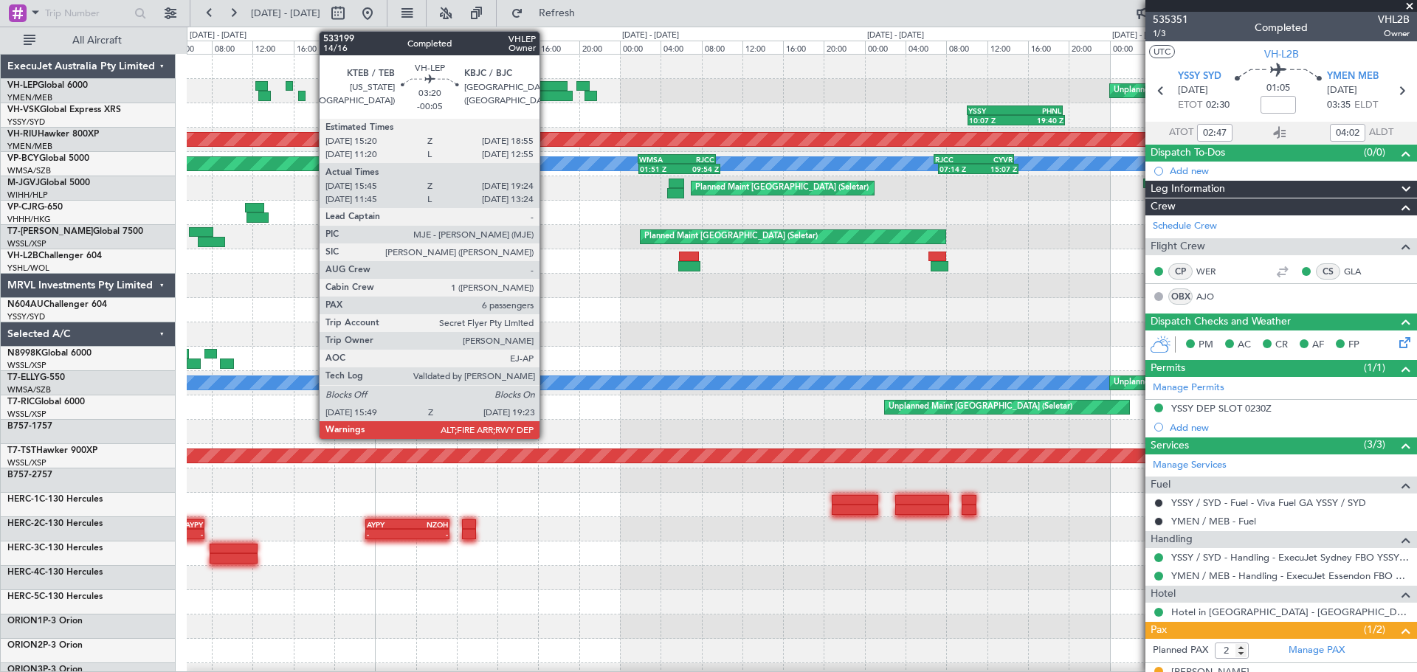
click at [547, 94] on div at bounding box center [554, 96] width 37 height 10
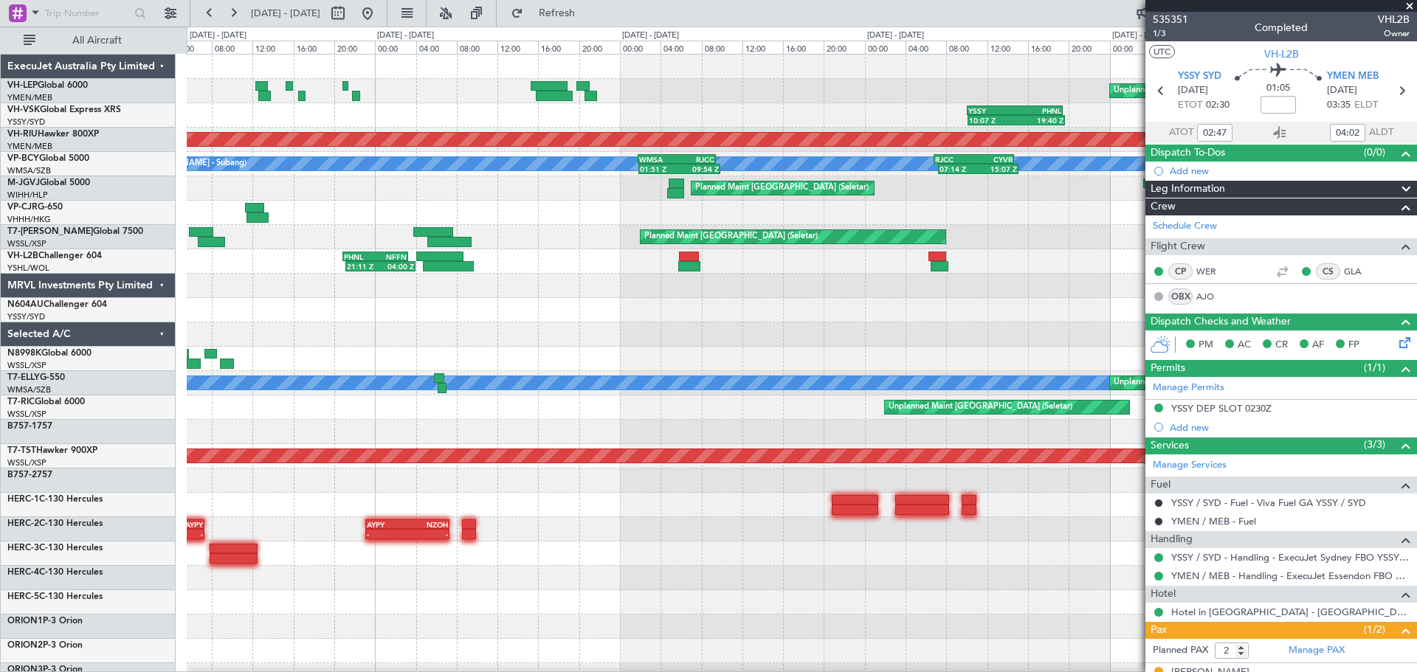
click at [808, 320] on div "Unplanned Maint Wichita (Wichita Mid-continent) 10:07 Z 19:40 Z YSSY 10:05 Z PH…" at bounding box center [801, 457] width 1229 height 804
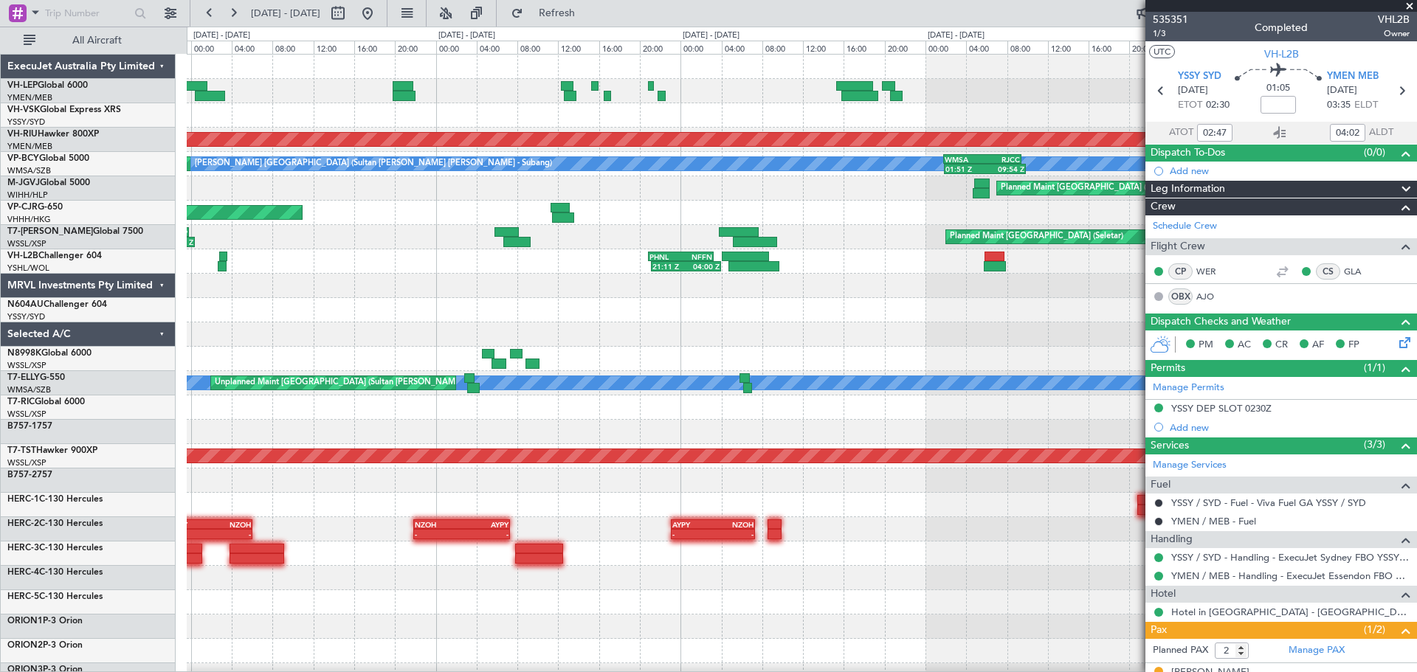
click at [939, 308] on div "Unplanned Maint Wichita (Wichita Mid-continent) 10:07 Z 19:40 Z YSSY 10:05 Z PH…" at bounding box center [801, 457] width 1229 height 804
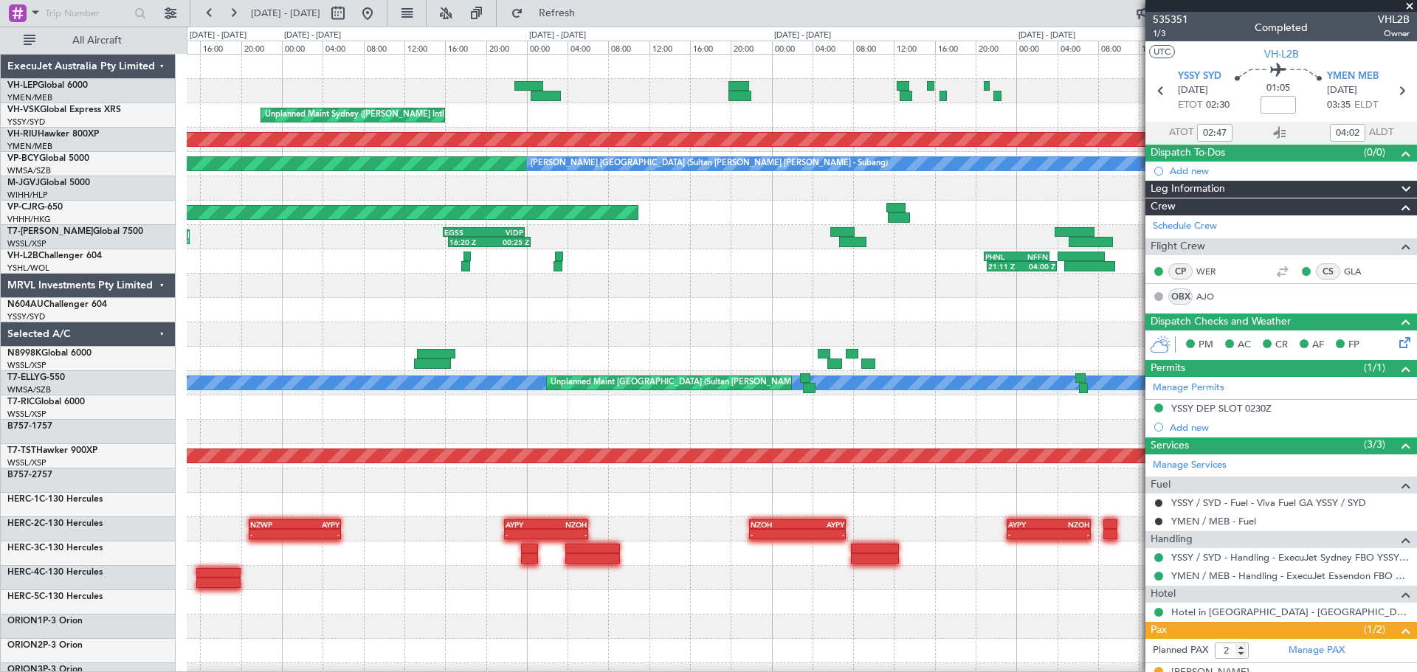
click at [902, 311] on div "Planned Maint [GEOGRAPHIC_DATA] ([GEOGRAPHIC_DATA] International) [PERSON_NAME]…" at bounding box center [801, 457] width 1229 height 804
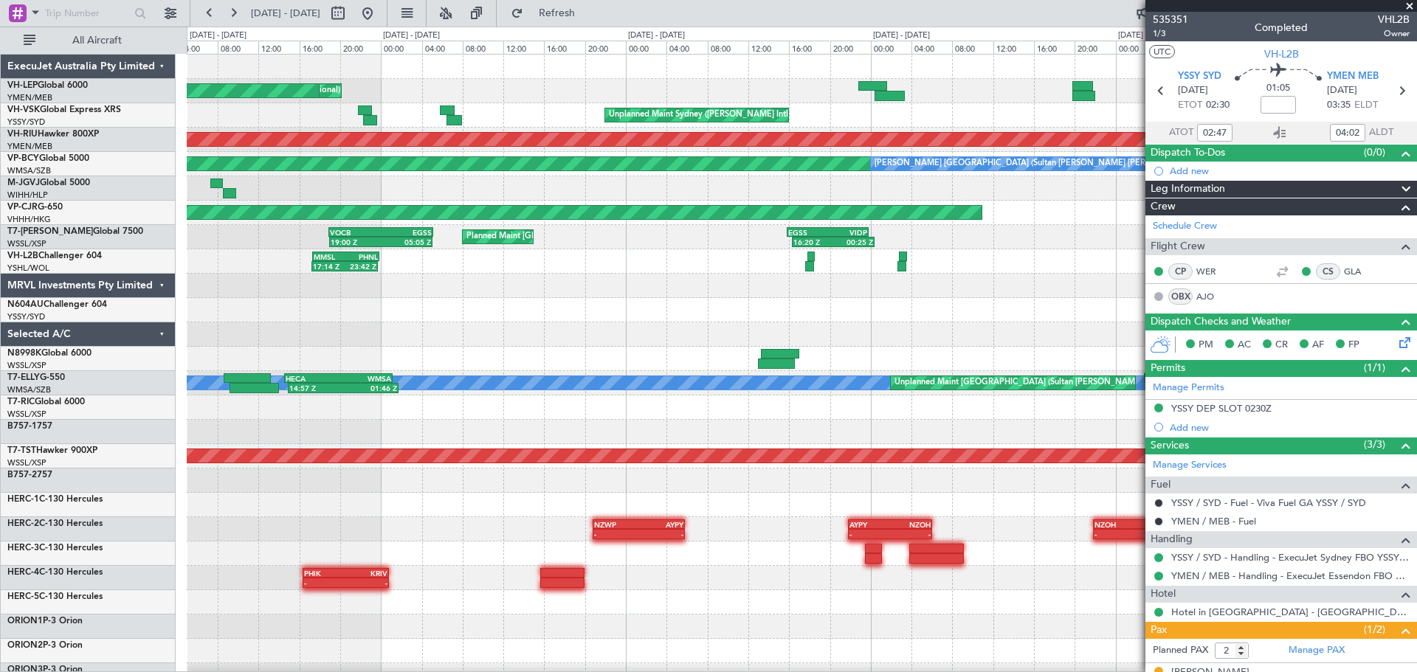
click at [852, 276] on div "Planned Maint [GEOGRAPHIC_DATA] ([GEOGRAPHIC_DATA] International) [PERSON_NAME]…" at bounding box center [801, 457] width 1229 height 804
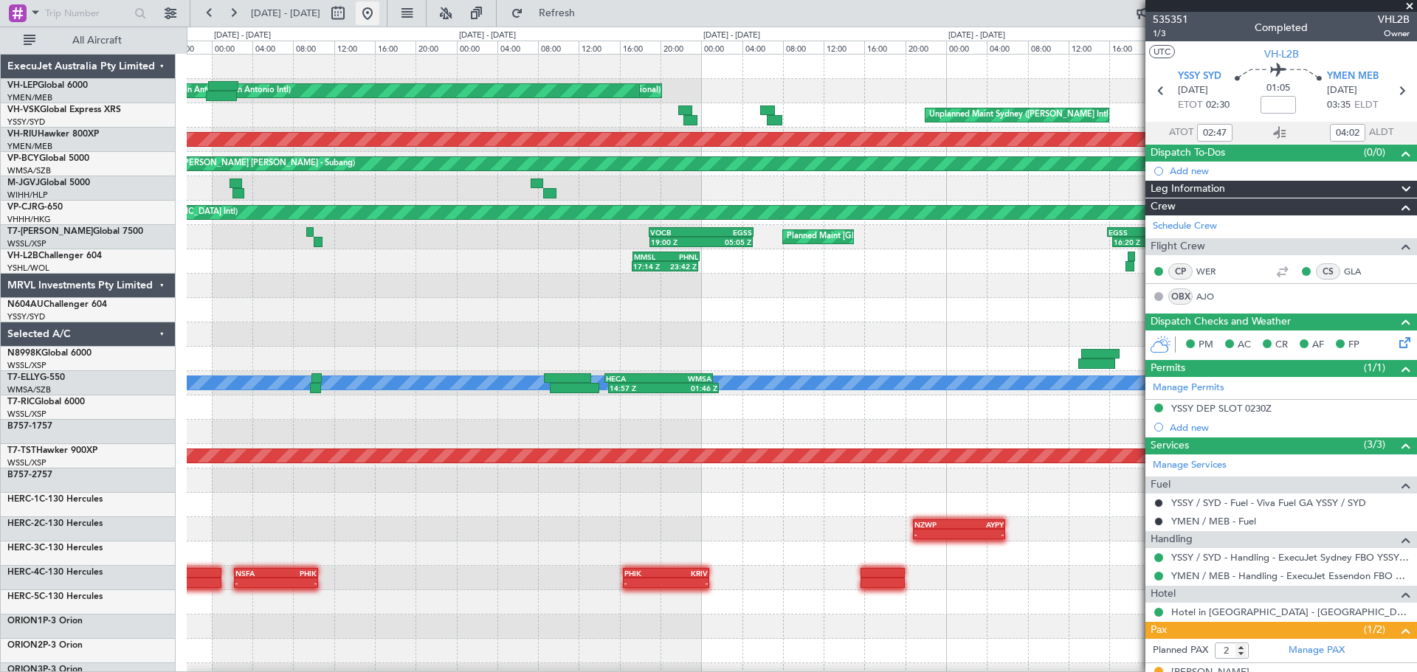
click at [379, 12] on button at bounding box center [368, 13] width 24 height 24
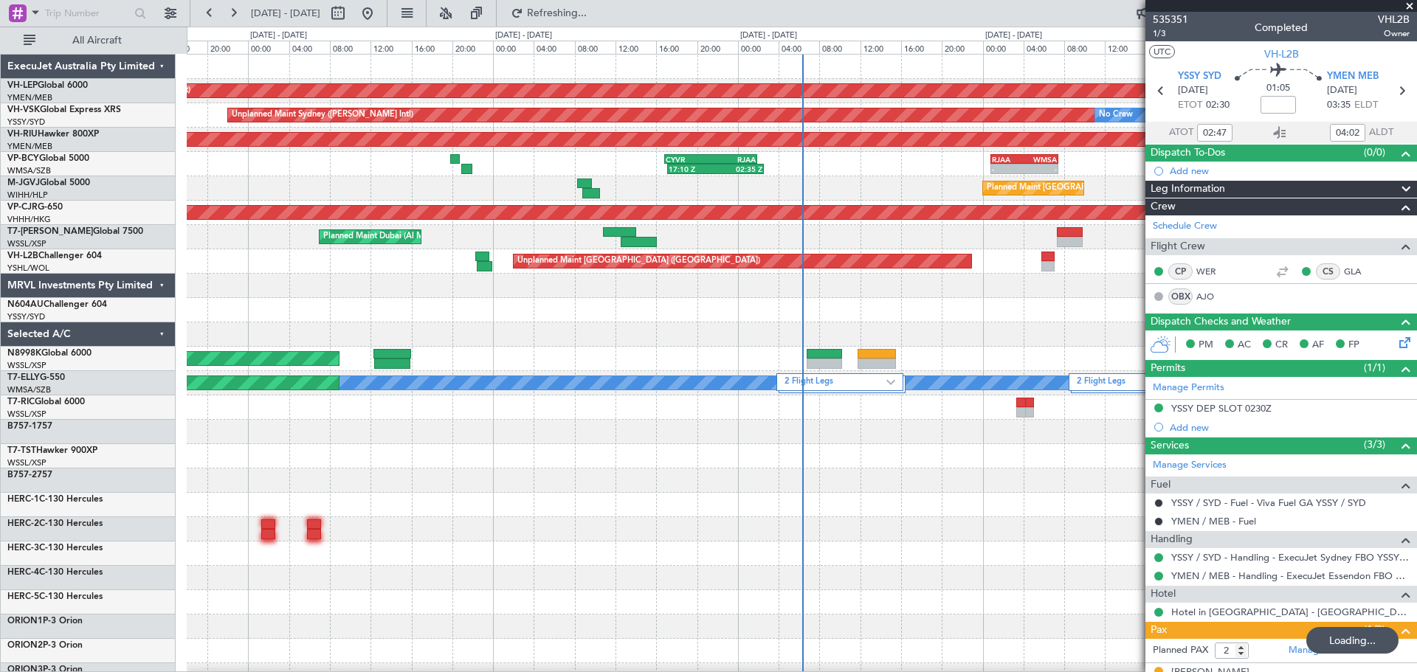
click at [199, 312] on div "Unplanned Maint Wichita (Wichita Mid-continent) Unplanned Maint Wichita (Wichit…" at bounding box center [801, 481] width 1229 height 852
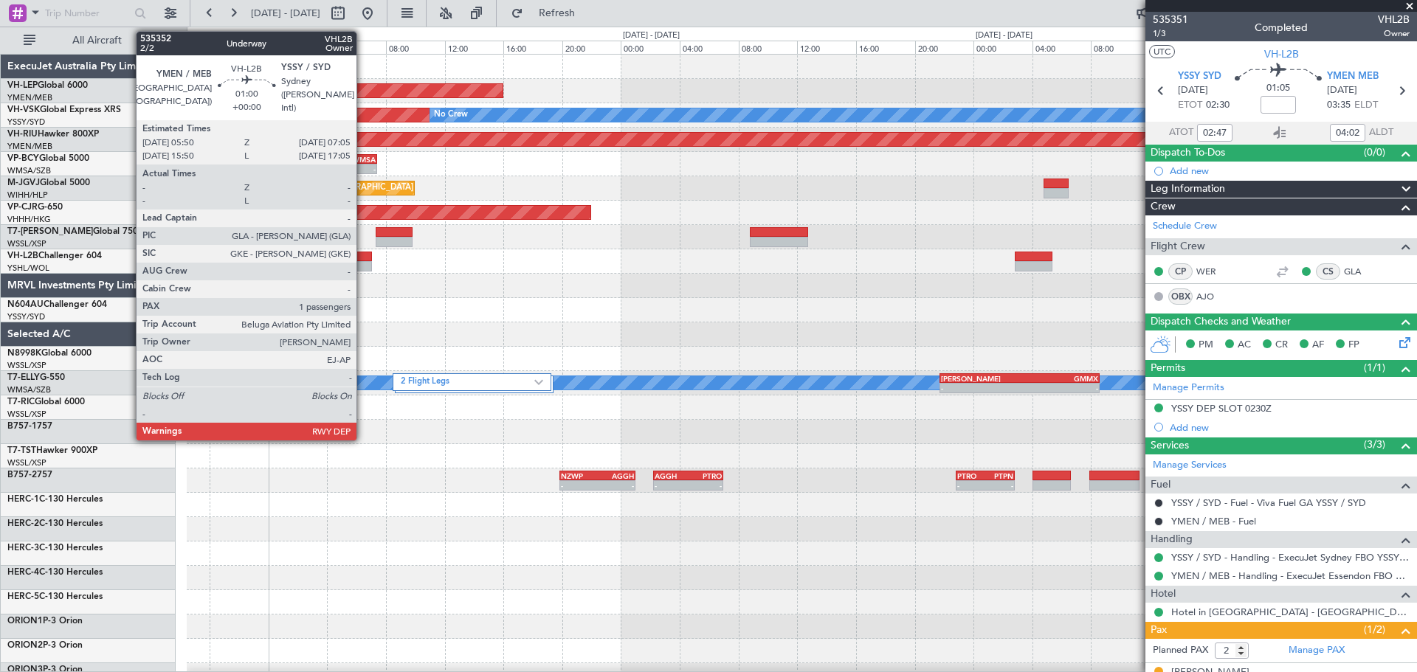
click at [363, 264] on div at bounding box center [362, 266] width 18 height 10
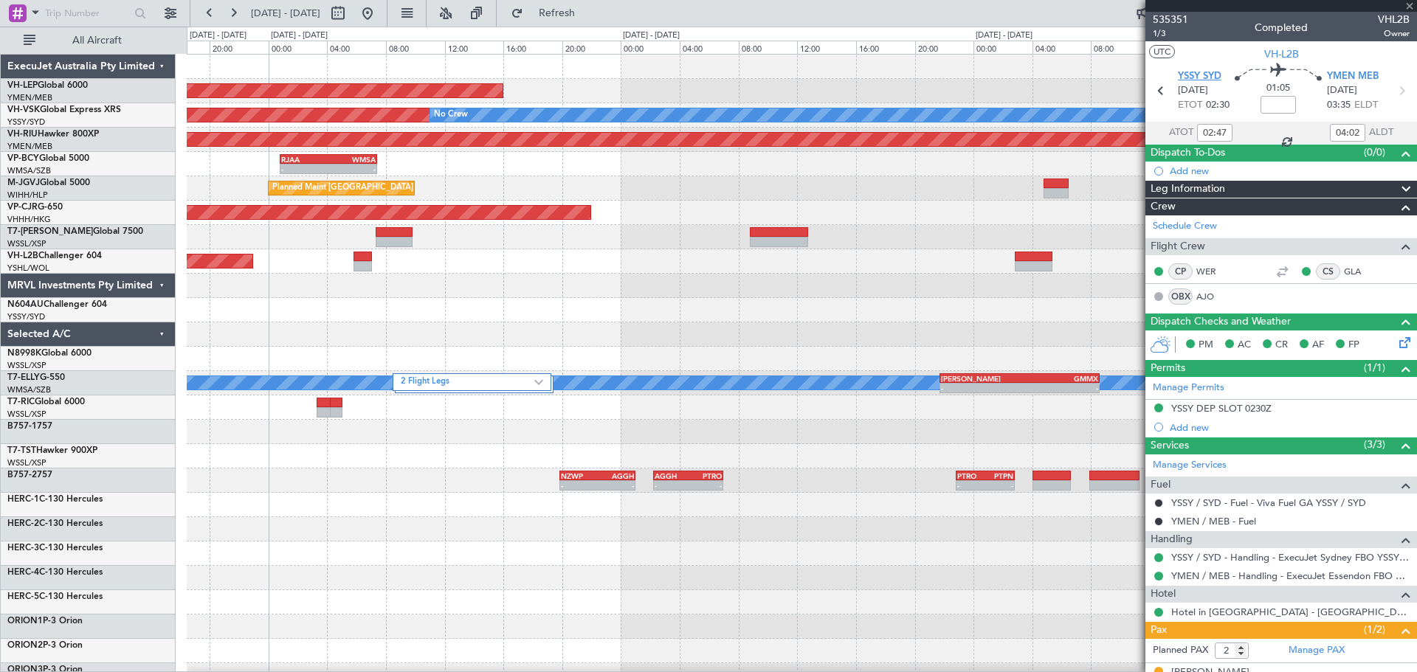
type input "1"
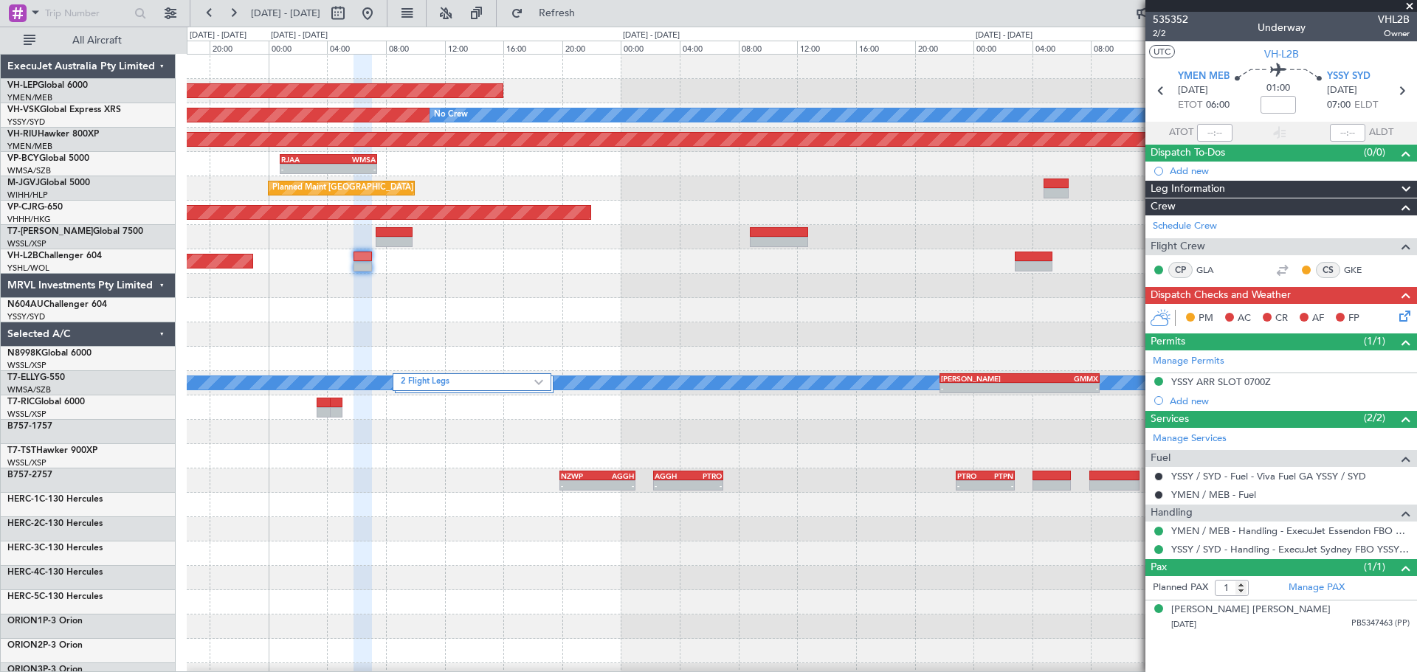
click at [1400, 317] on icon at bounding box center [1402, 314] width 12 height 12
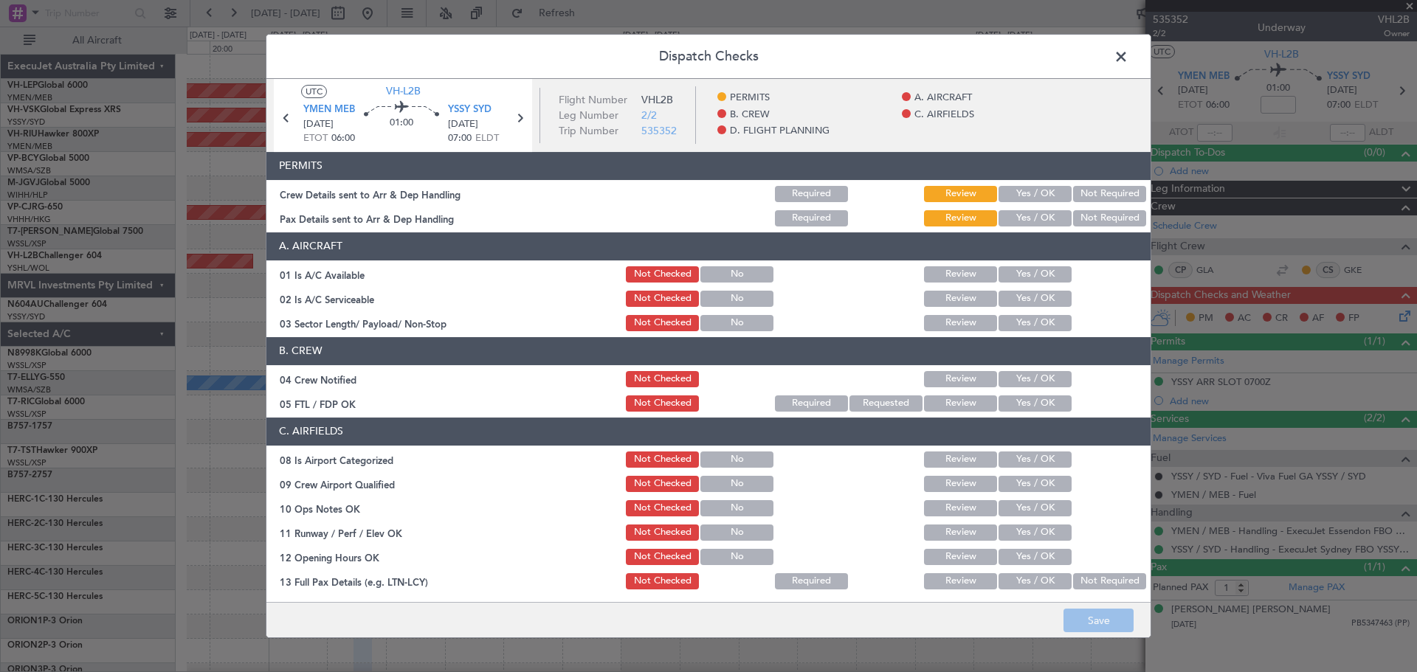
click at [1112, 190] on button "Not Required" at bounding box center [1109, 194] width 73 height 16
click at [1103, 219] on button "Not Required" at bounding box center [1109, 218] width 73 height 16
click at [1037, 273] on button "Yes / OK" at bounding box center [1034, 274] width 73 height 16
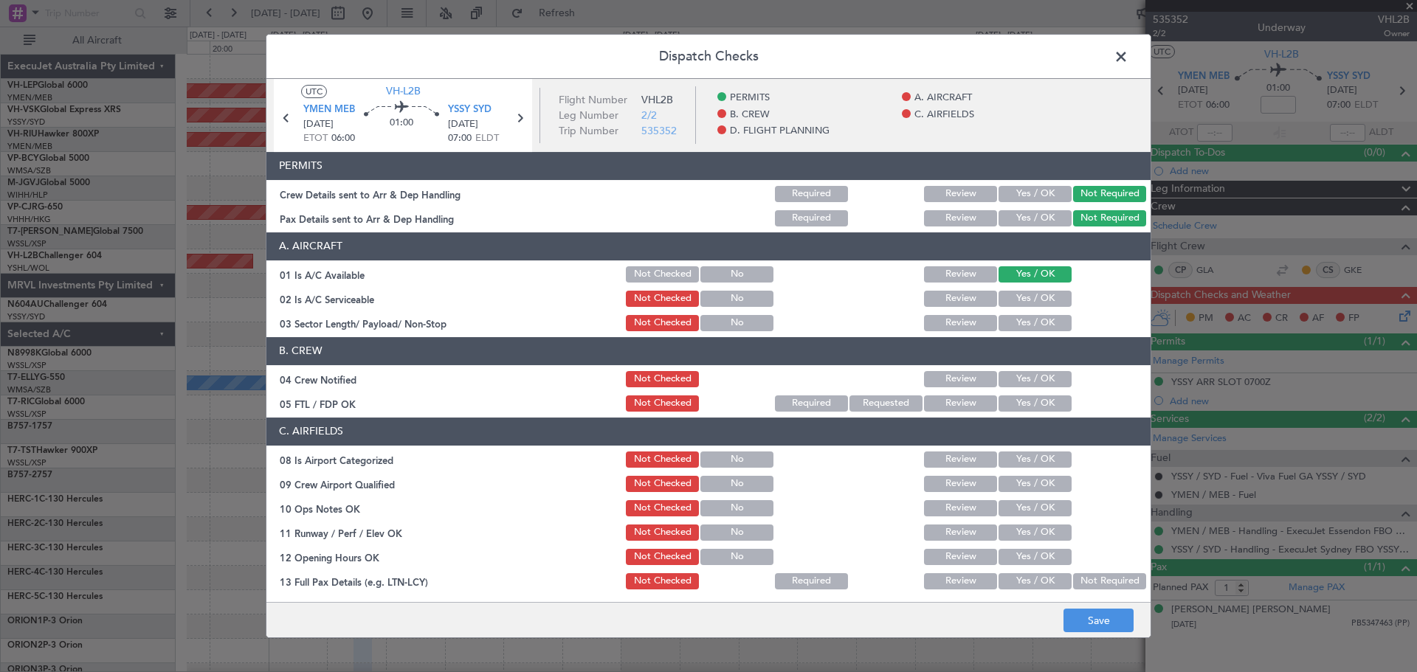
click at [1015, 300] on button "Yes / OK" at bounding box center [1034, 299] width 73 height 16
click at [1024, 328] on button "Yes / OK" at bounding box center [1034, 323] width 73 height 16
click at [1018, 377] on button "Yes / OK" at bounding box center [1034, 379] width 73 height 16
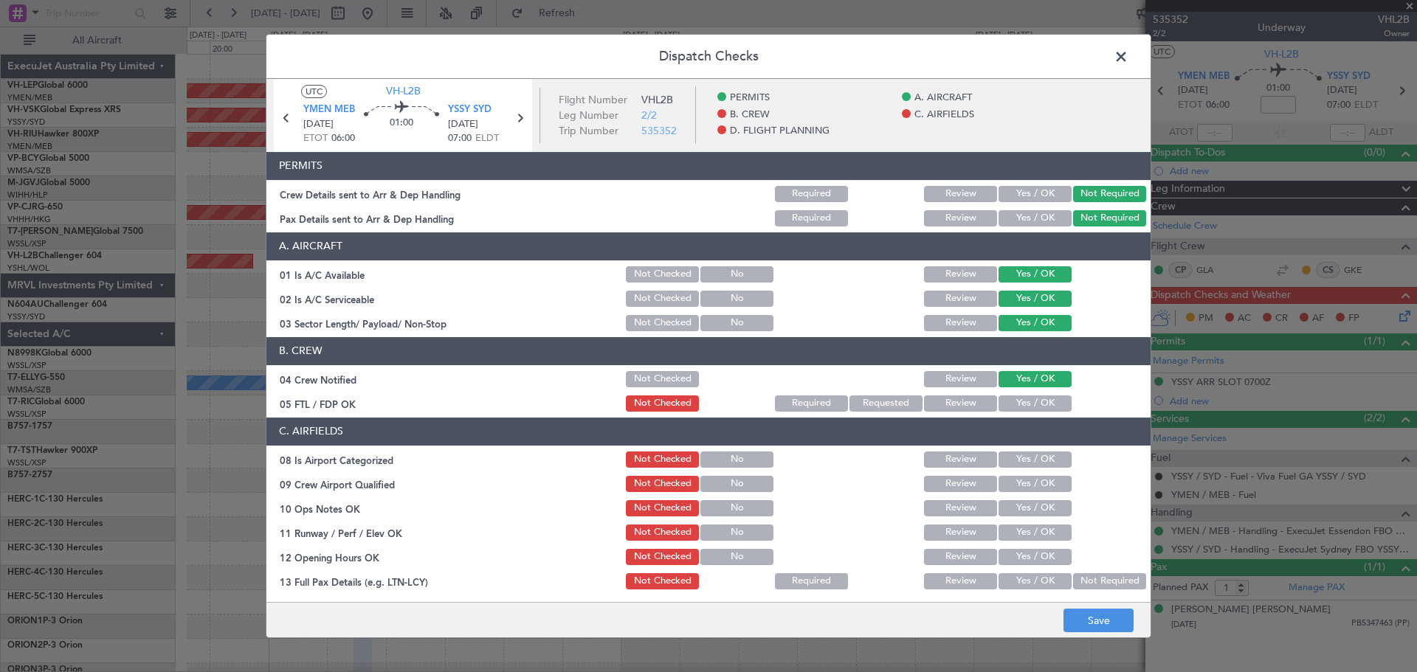
click at [1015, 401] on button "Yes / OK" at bounding box center [1034, 404] width 73 height 16
click at [946, 299] on button "Review" at bounding box center [960, 299] width 73 height 16
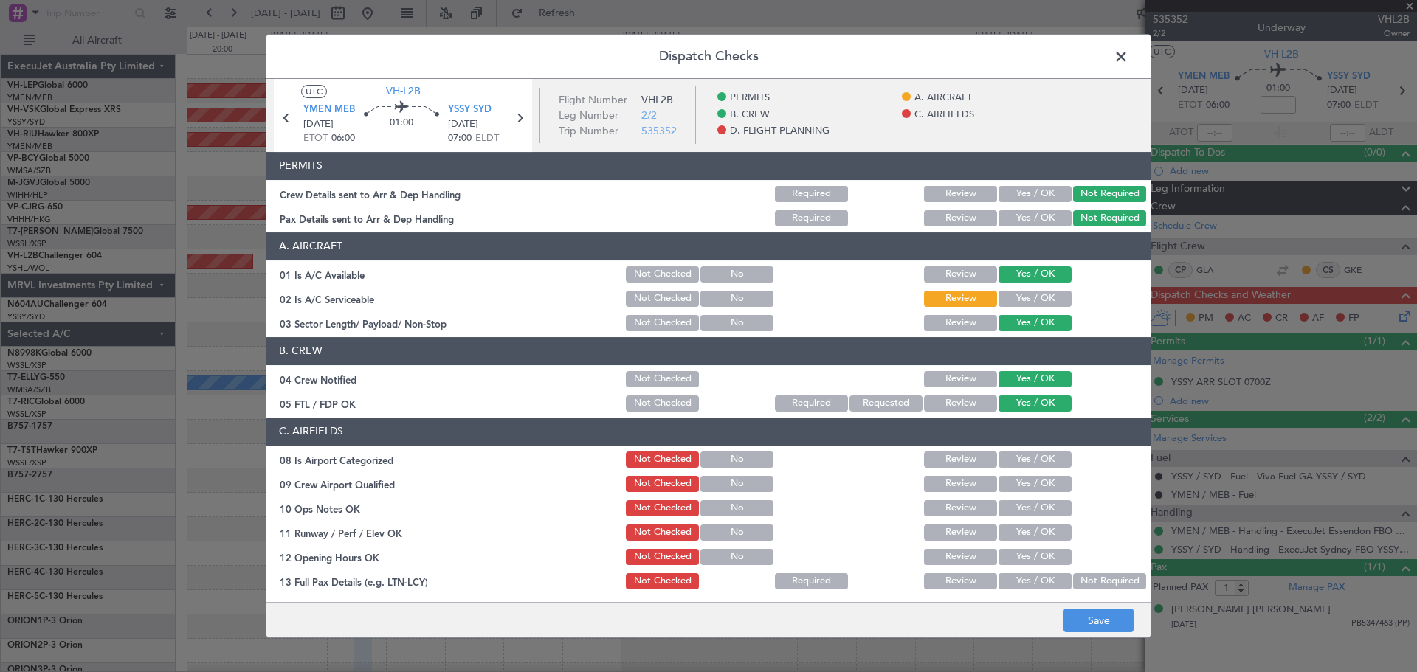
drag, startPoint x: 996, startPoint y: 455, endPoint x: 998, endPoint y: 466, distance: 11.5
click at [998, 457] on button "Yes / OK" at bounding box center [1034, 460] width 73 height 16
click at [1009, 479] on button "Yes / OK" at bounding box center [1034, 484] width 73 height 16
click at [1010, 508] on button "Yes / OK" at bounding box center [1034, 508] width 73 height 16
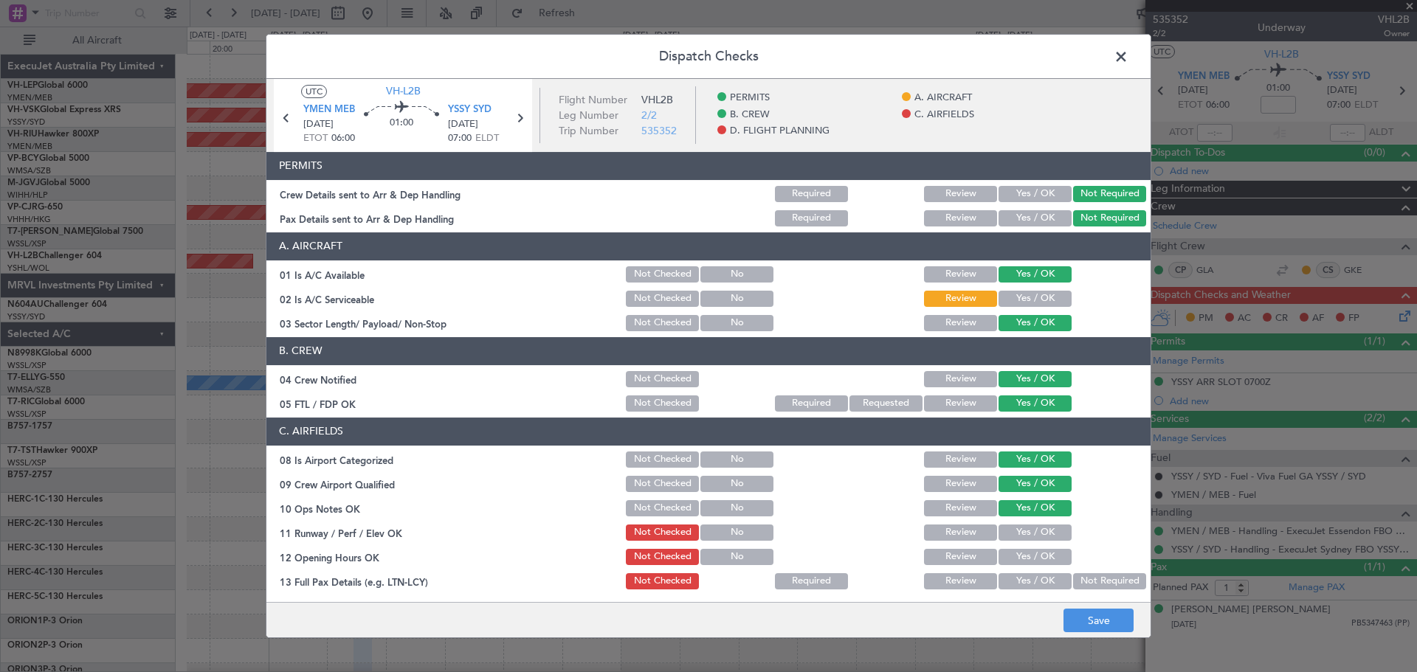
click at [1004, 531] on button "Yes / OK" at bounding box center [1034, 533] width 73 height 16
click at [1004, 552] on button "Yes / OK" at bounding box center [1034, 557] width 73 height 16
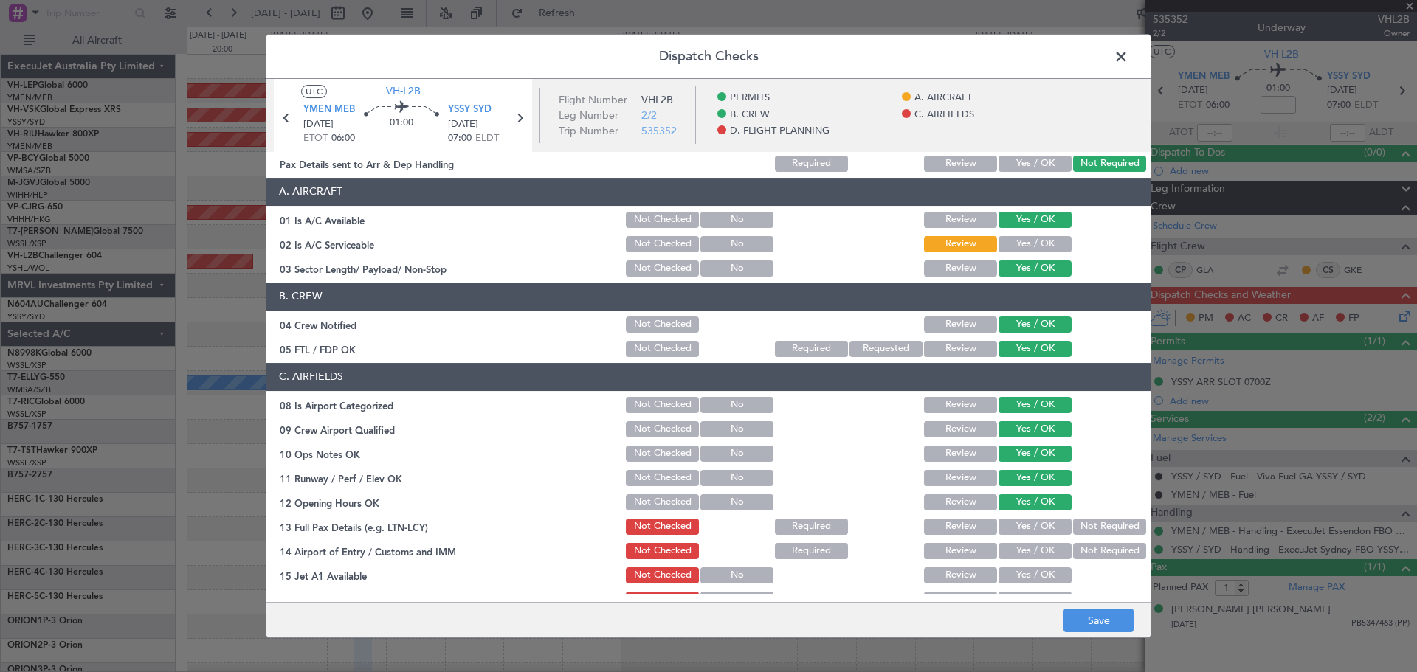
scroll to position [74, 0]
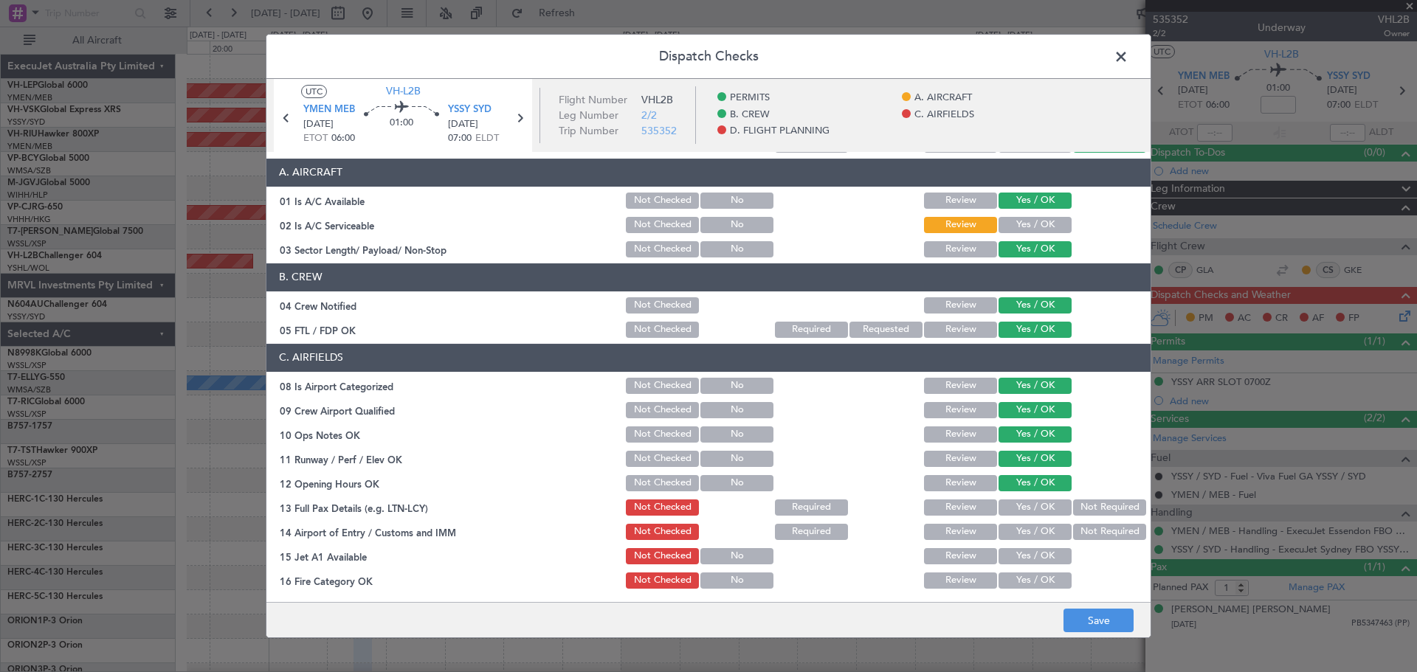
click at [1015, 506] on button "Yes / OK" at bounding box center [1034, 508] width 73 height 16
click at [1090, 535] on button "Not Required" at bounding box center [1109, 532] width 73 height 16
click at [1041, 551] on button "Yes / OK" at bounding box center [1034, 556] width 73 height 16
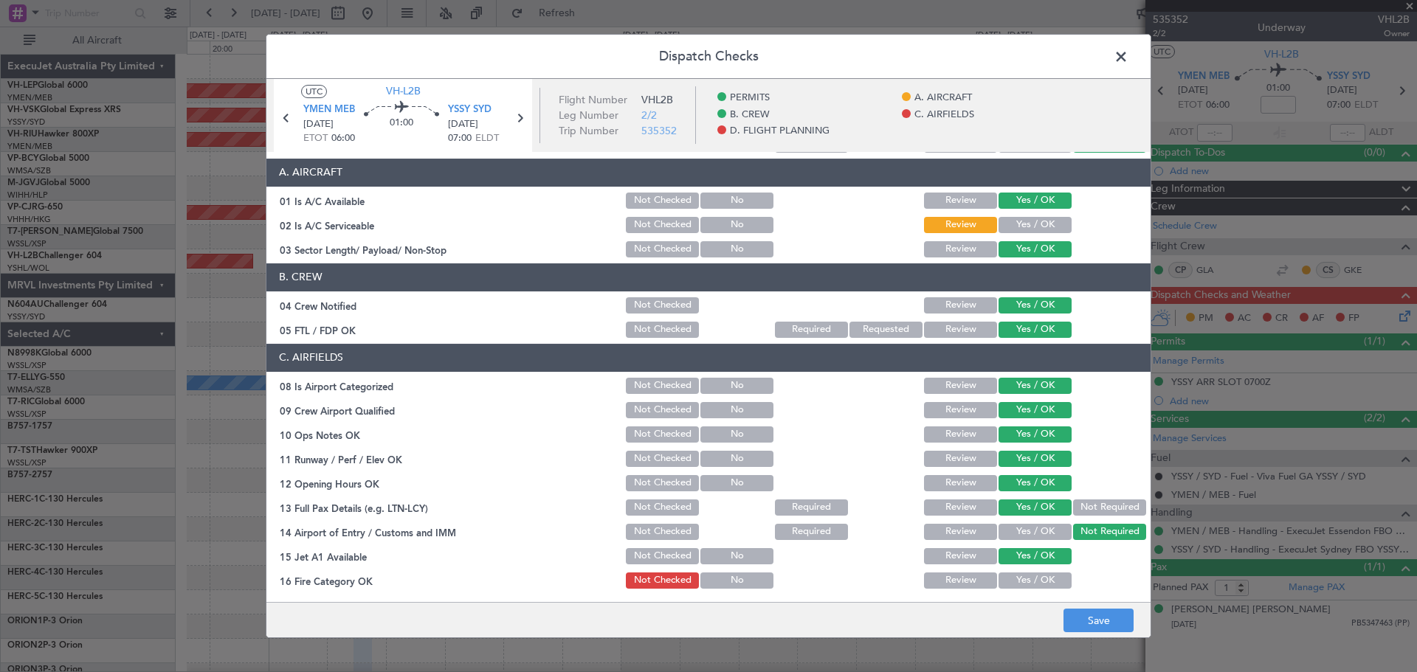
click at [1041, 580] on button "Yes / OK" at bounding box center [1034, 581] width 73 height 16
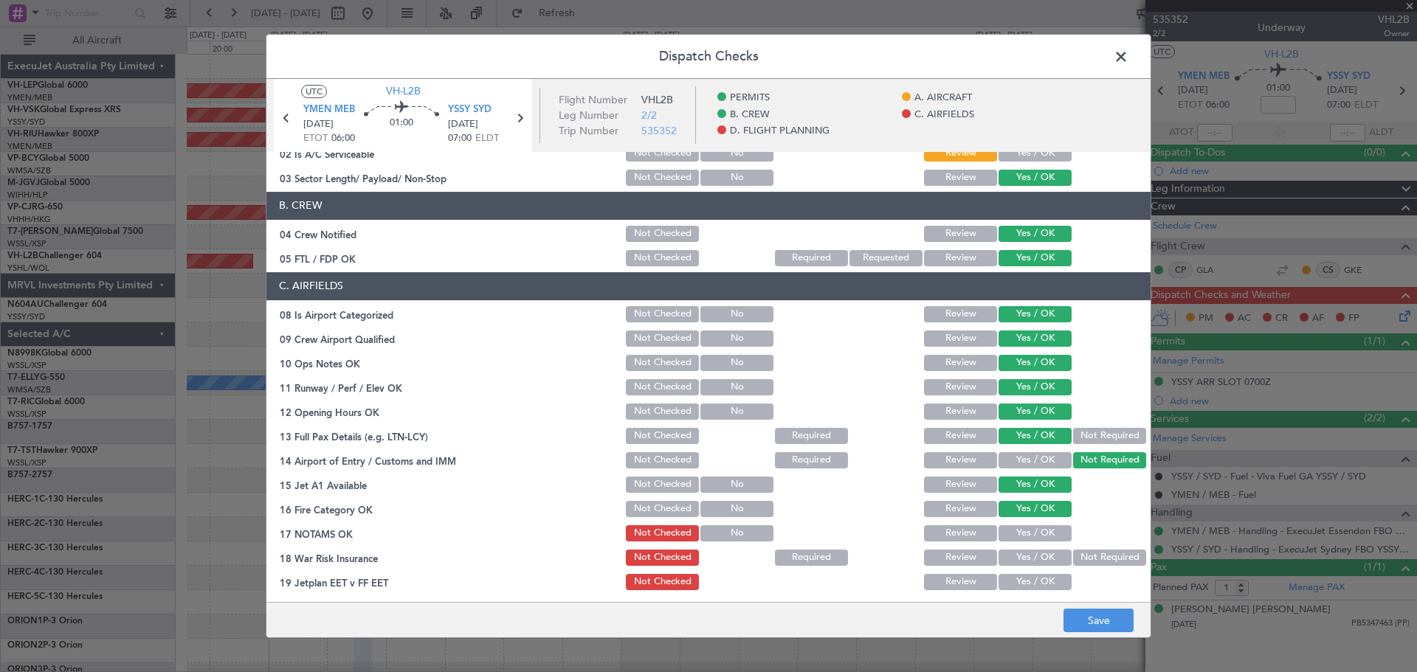
scroll to position [221, 0]
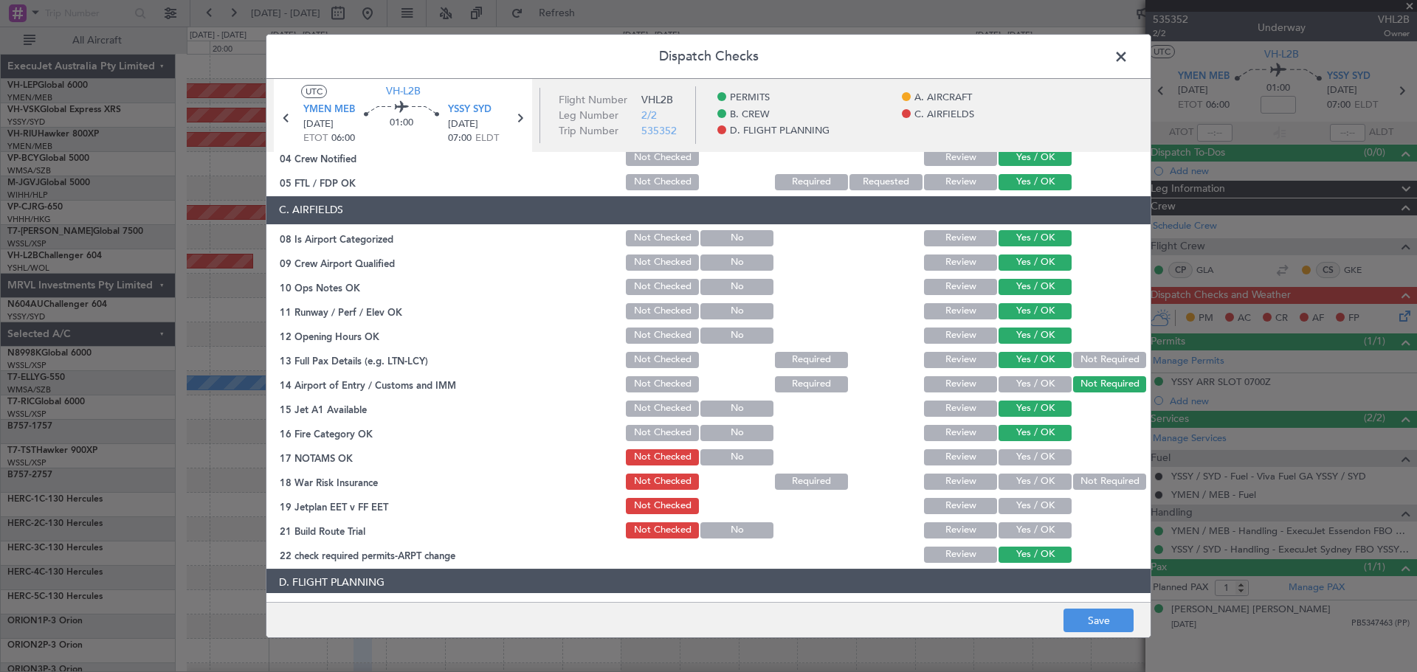
click at [1018, 455] on button "Yes / OK" at bounding box center [1034, 457] width 73 height 16
click at [1083, 480] on button "Not Required" at bounding box center [1109, 482] width 73 height 16
click at [1038, 502] on button "Yes / OK" at bounding box center [1034, 506] width 73 height 16
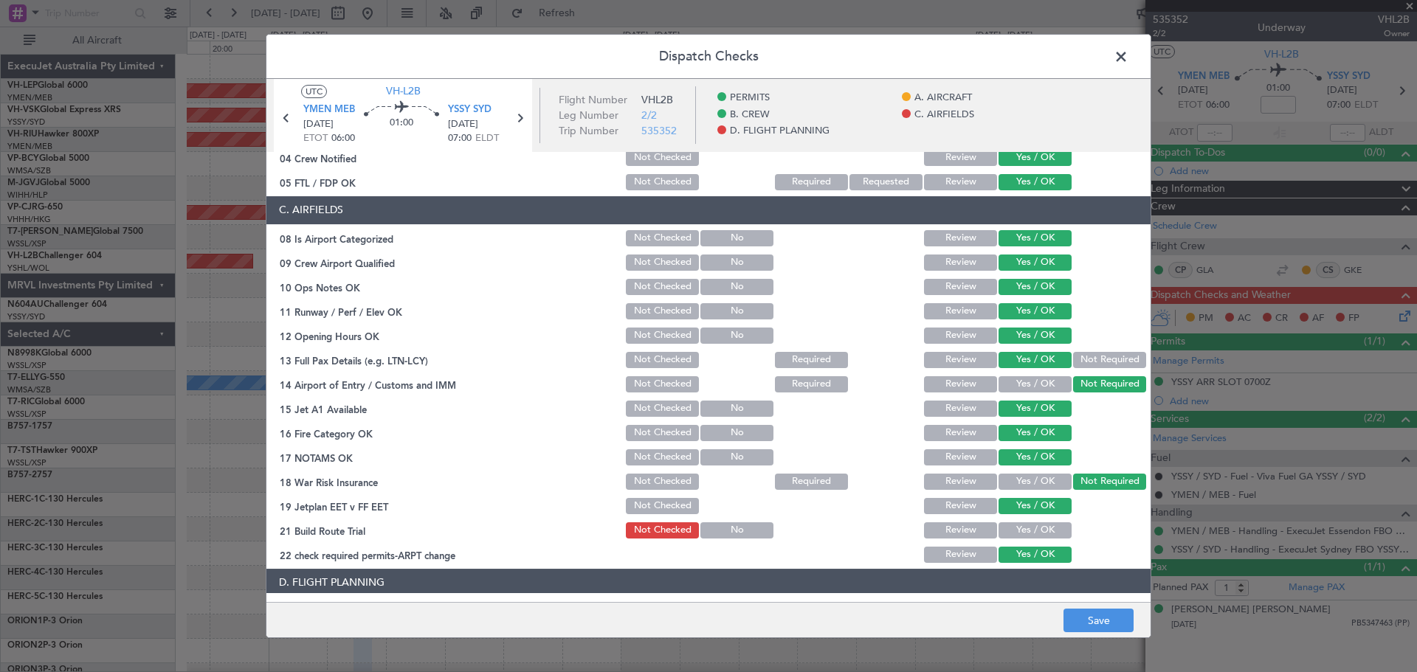
click at [1031, 523] on button "Yes / OK" at bounding box center [1034, 530] width 73 height 16
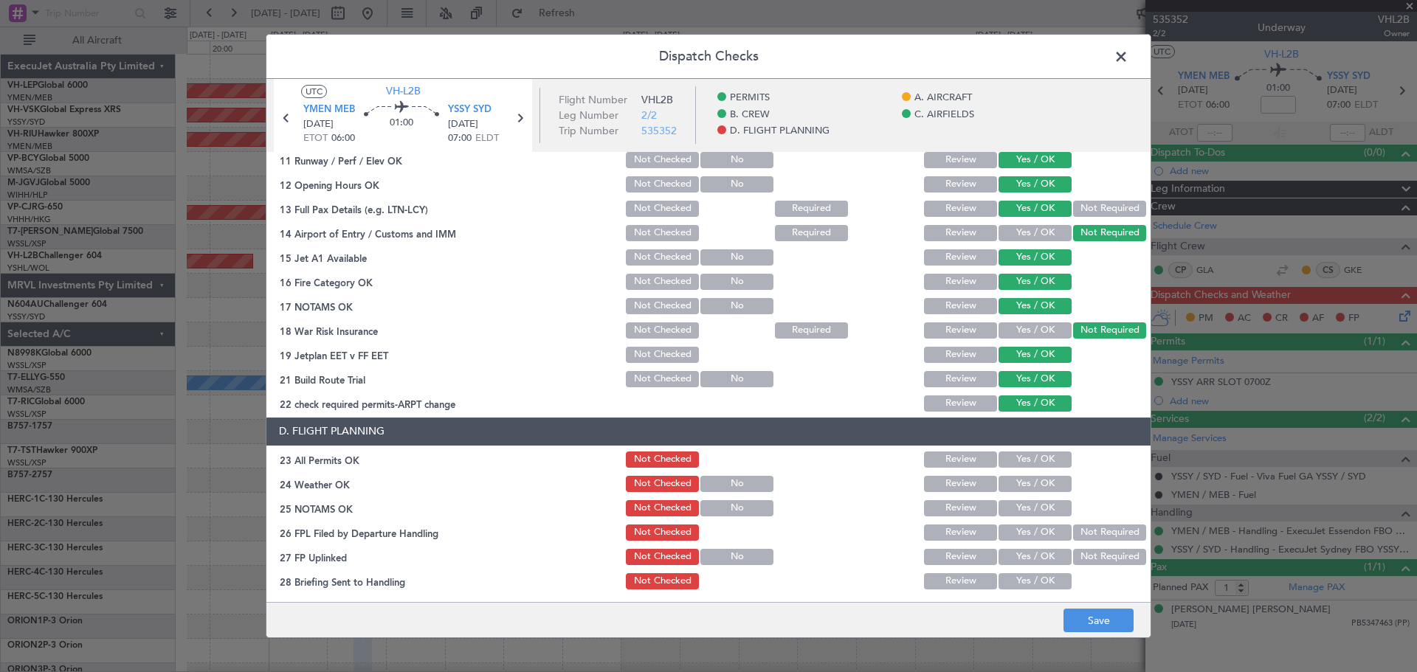
scroll to position [424, 0]
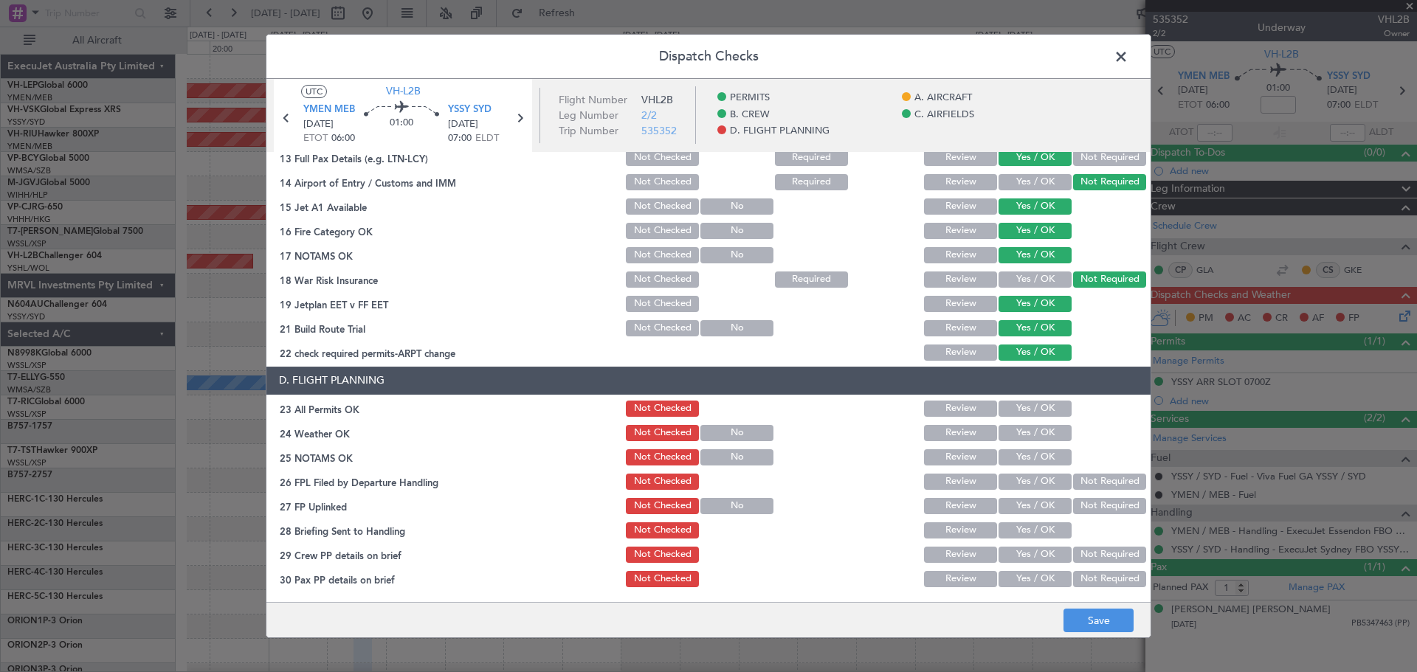
click at [1001, 402] on button "Yes / OK" at bounding box center [1034, 409] width 73 height 16
click at [999, 430] on button "Yes / OK" at bounding box center [1034, 433] width 73 height 16
click at [1010, 457] on button "Yes / OK" at bounding box center [1034, 457] width 73 height 16
click at [1010, 478] on button "Yes / OK" at bounding box center [1034, 482] width 73 height 16
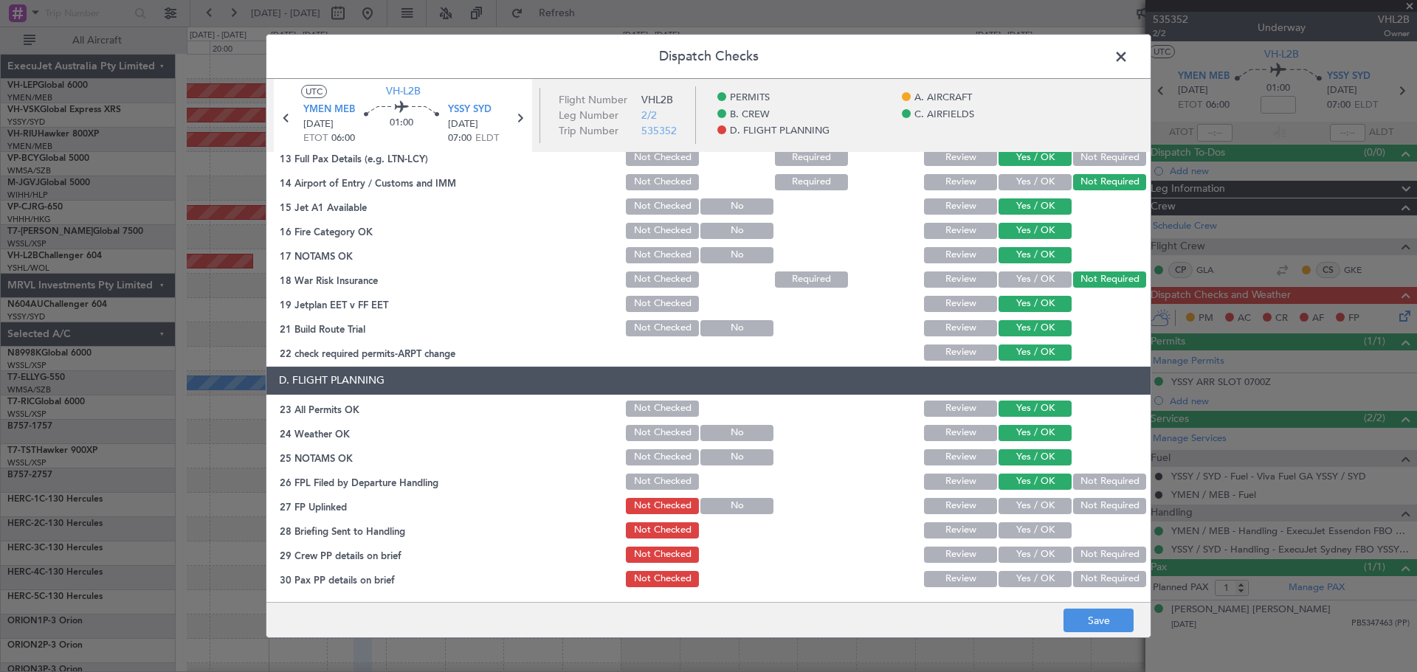
click at [1037, 508] on button "Yes / OK" at bounding box center [1034, 506] width 73 height 16
click at [965, 527] on button "Review" at bounding box center [960, 530] width 73 height 16
click at [1076, 557] on button "Not Required" at bounding box center [1109, 555] width 73 height 16
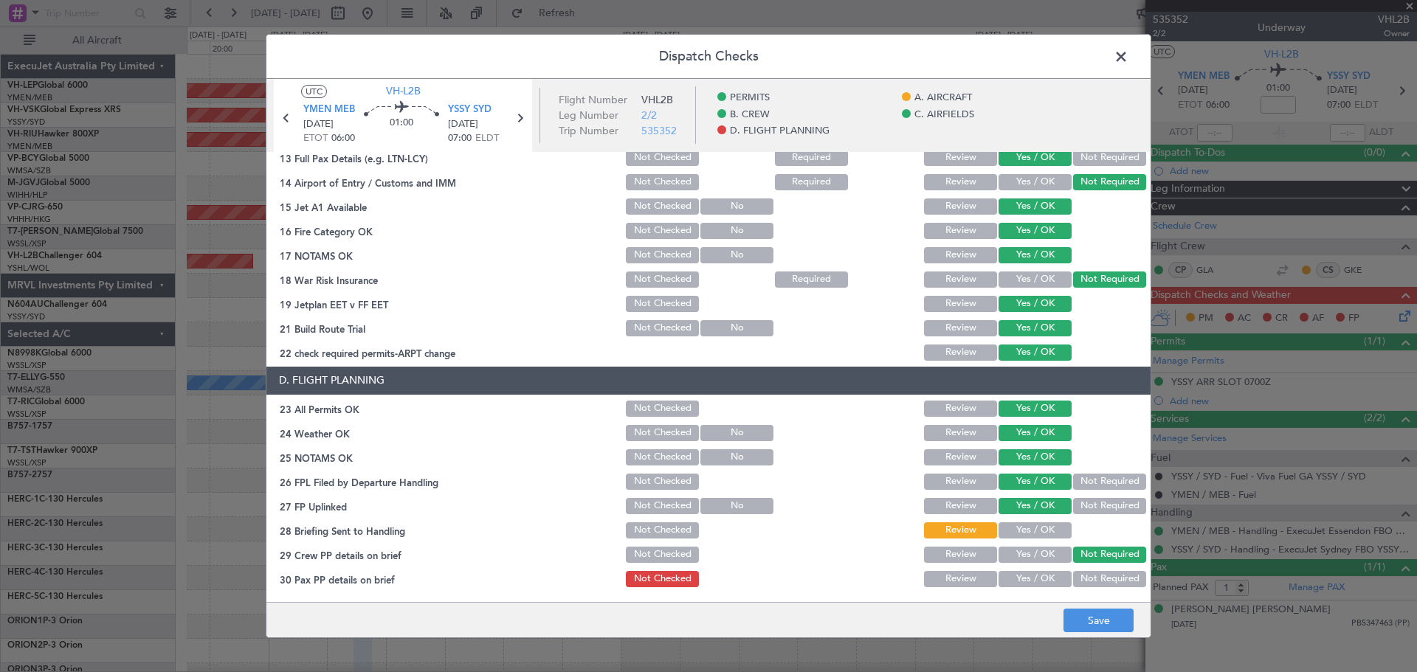
click at [1084, 584] on button "Not Required" at bounding box center [1109, 579] width 73 height 16
click at [1099, 618] on button "Save" at bounding box center [1098, 621] width 70 height 24
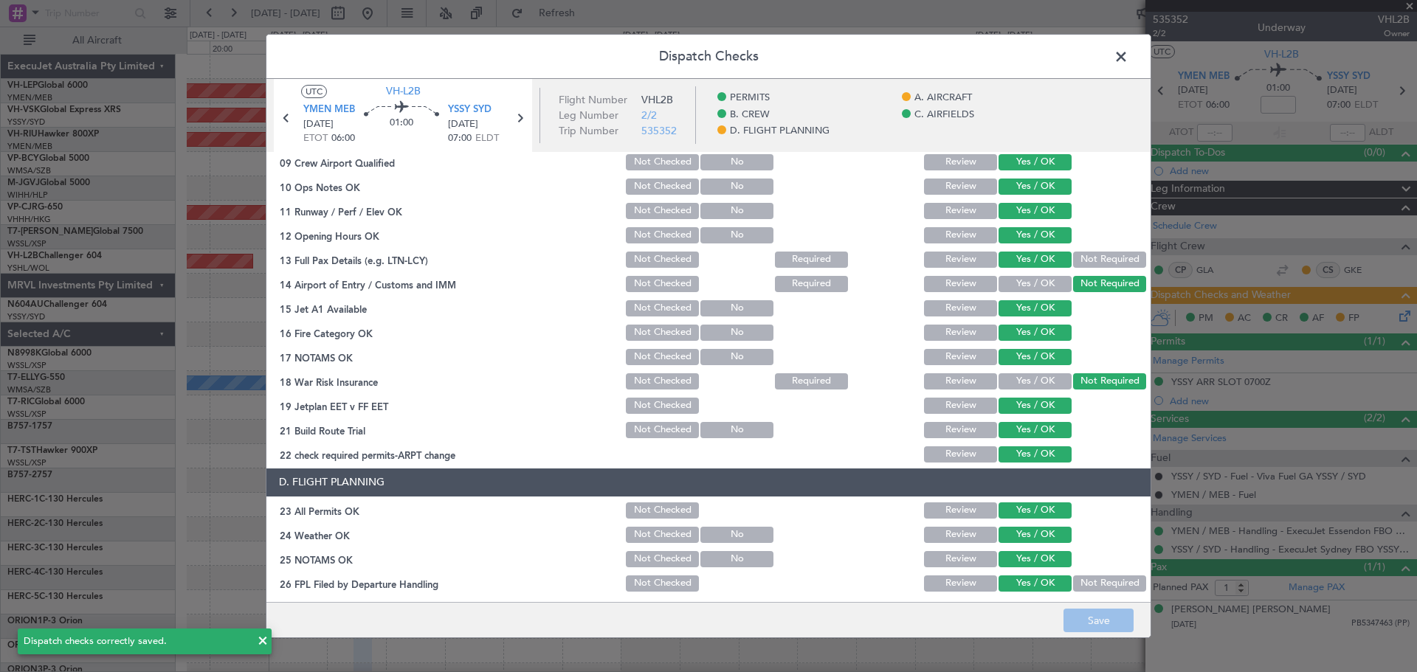
scroll to position [128, 0]
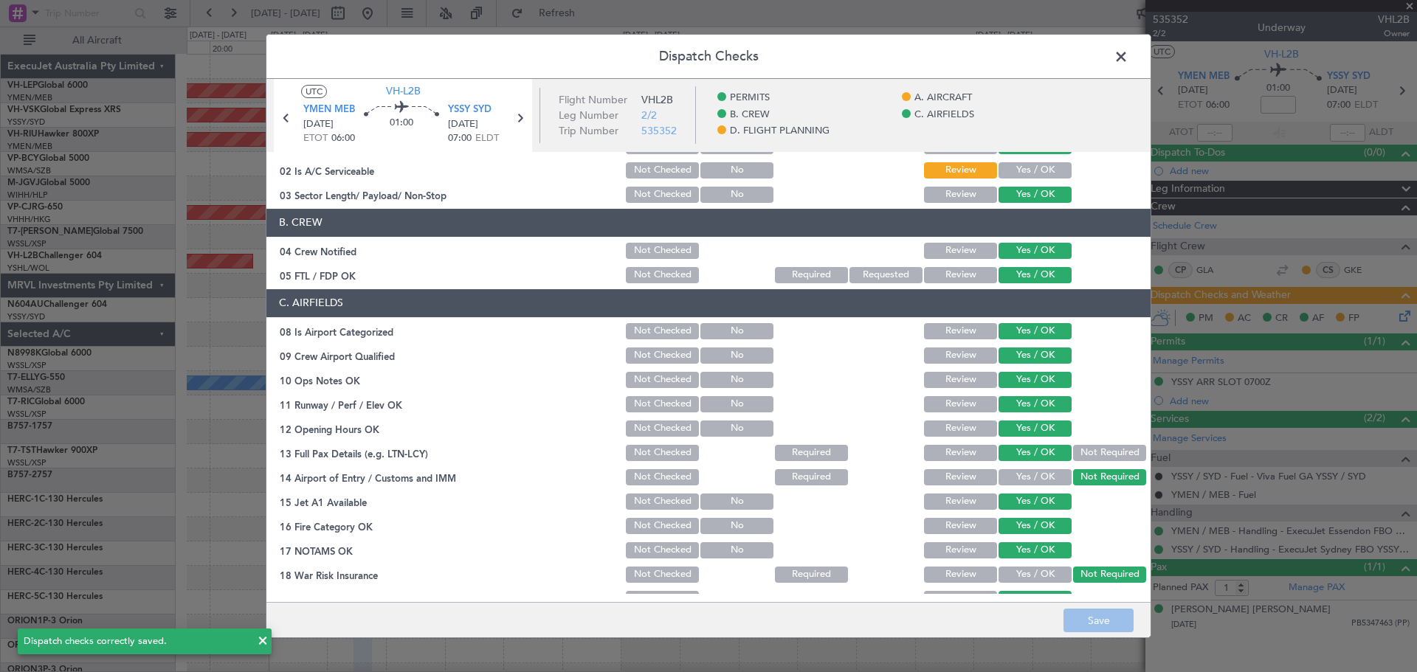
click at [1128, 58] on span at bounding box center [1128, 61] width 0 height 30
